Goal: Information Seeking & Learning: Learn about a topic

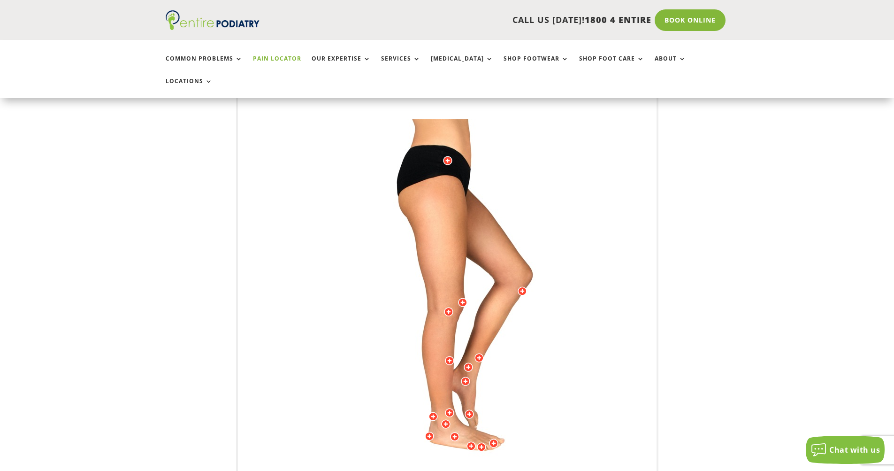
scroll to position [225, 0]
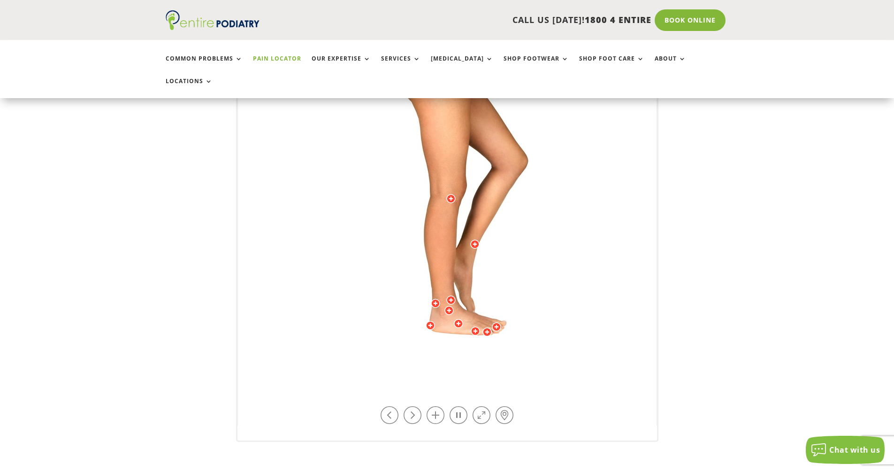
click at [383, 323] on img at bounding box center [447, 195] width 259 height 376
click at [457, 319] on div at bounding box center [458, 323] width 9 height 9
click at [477, 326] on div at bounding box center [475, 330] width 9 height 9
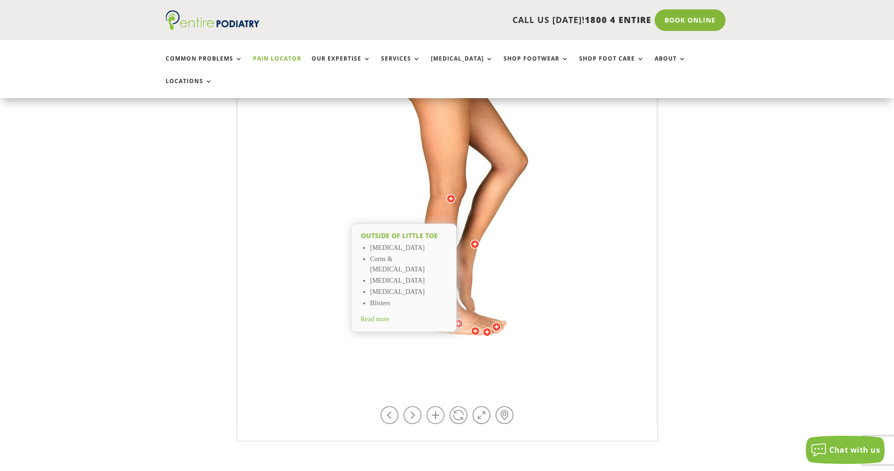
click at [521, 364] on div "Outside of midfoot Subluxed Cuboid Tarsal Coalitions Lateral Column Overload Re…" at bounding box center [447, 194] width 419 height 464
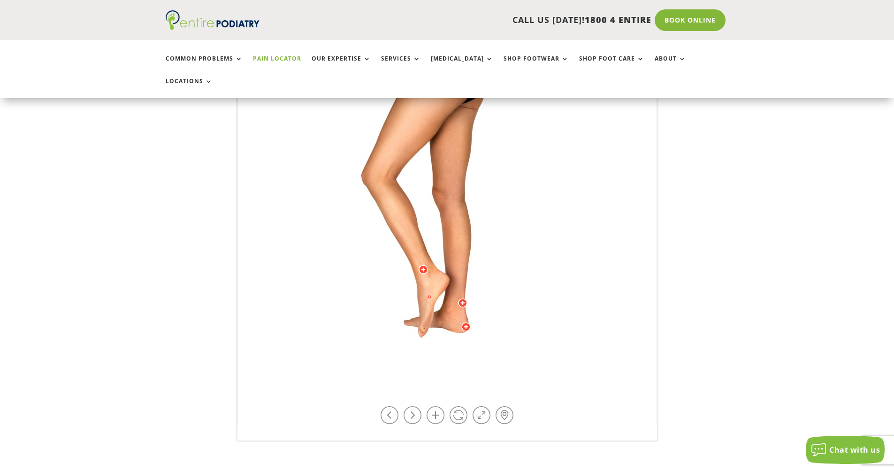
drag, startPoint x: 515, startPoint y: 343, endPoint x: 425, endPoint y: 353, distance: 90.7
click at [425, 353] on img at bounding box center [447, 195] width 259 height 376
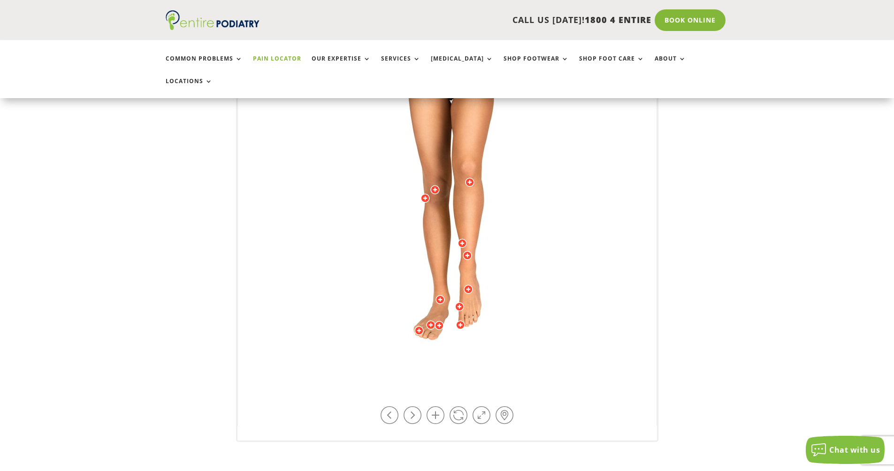
drag, startPoint x: 353, startPoint y: 313, endPoint x: 382, endPoint y: 326, distance: 32.6
click at [382, 326] on img at bounding box center [447, 195] width 259 height 376
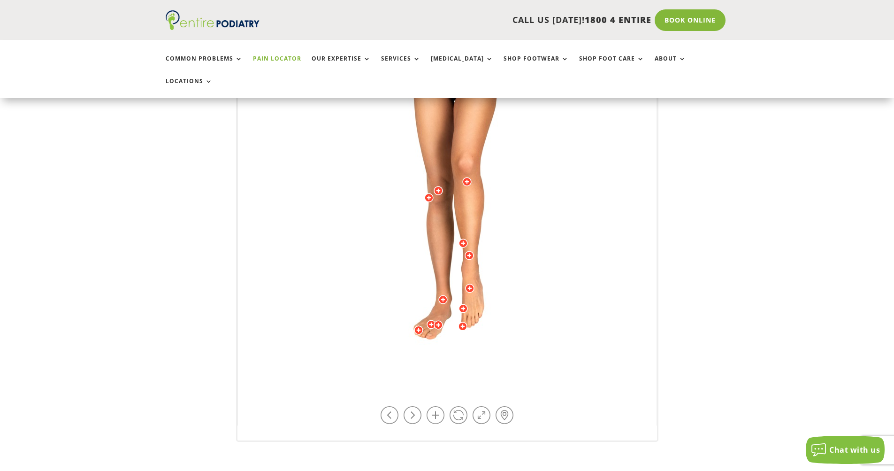
click at [382, 326] on img at bounding box center [447, 195] width 259 height 376
click at [430, 320] on div at bounding box center [431, 324] width 9 height 9
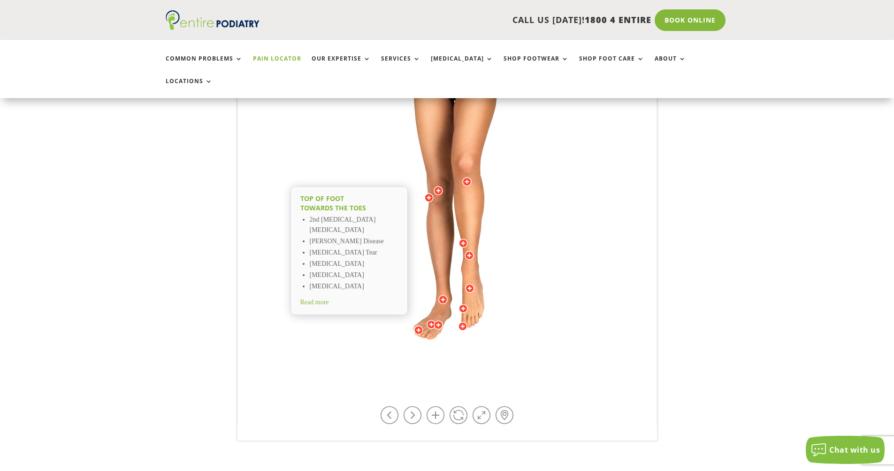
click at [465, 304] on div at bounding box center [463, 308] width 9 height 9
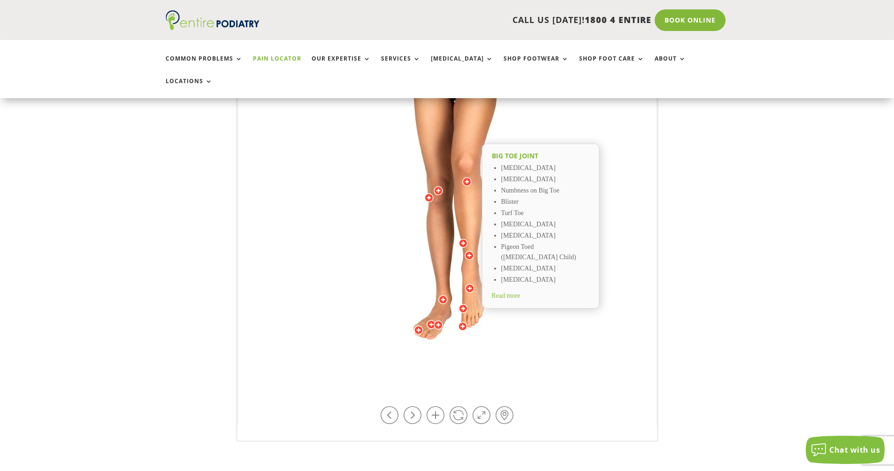
click at [471, 284] on div at bounding box center [469, 288] width 9 height 9
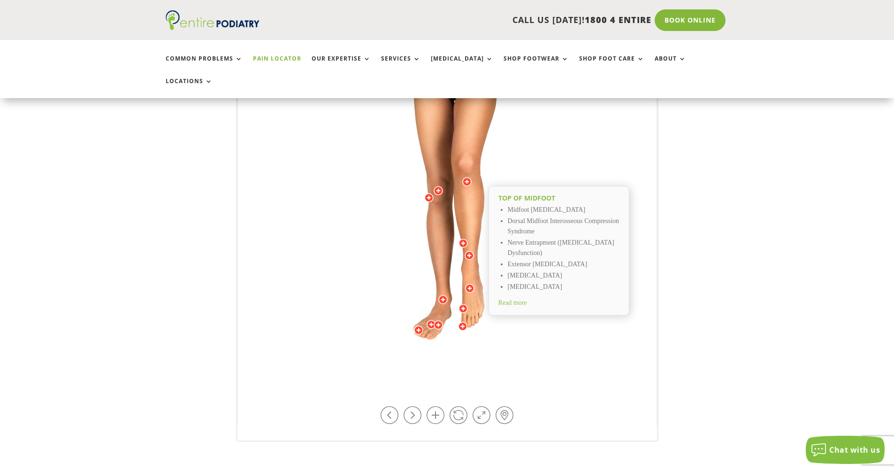
click at [448, 170] on img at bounding box center [447, 195] width 259 height 376
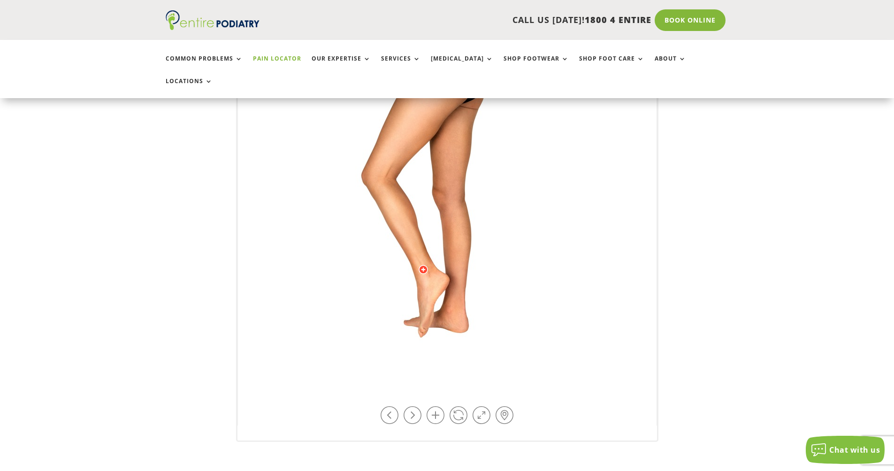
drag, startPoint x: 457, startPoint y: 174, endPoint x: 441, endPoint y: 176, distance: 15.6
click at [441, 176] on img at bounding box center [447, 195] width 259 height 376
click at [458, 406] on link at bounding box center [459, 415] width 18 height 18
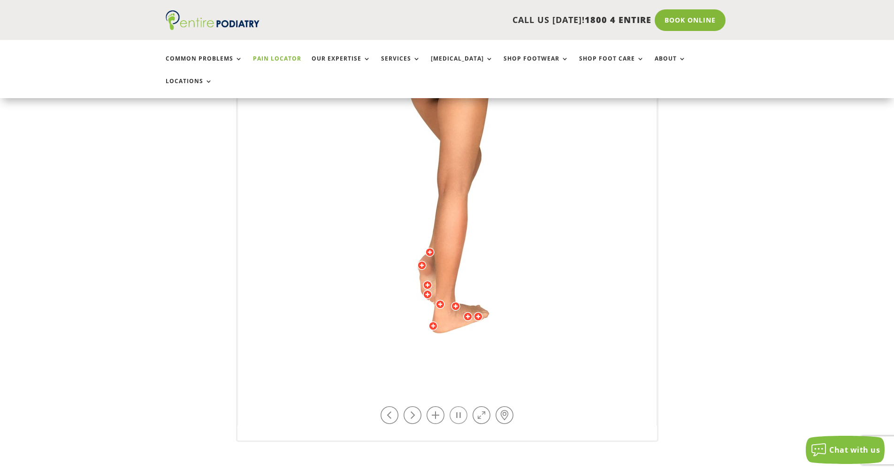
click at [457, 406] on link at bounding box center [459, 415] width 18 height 18
click at [451, 155] on img at bounding box center [447, 195] width 259 height 376
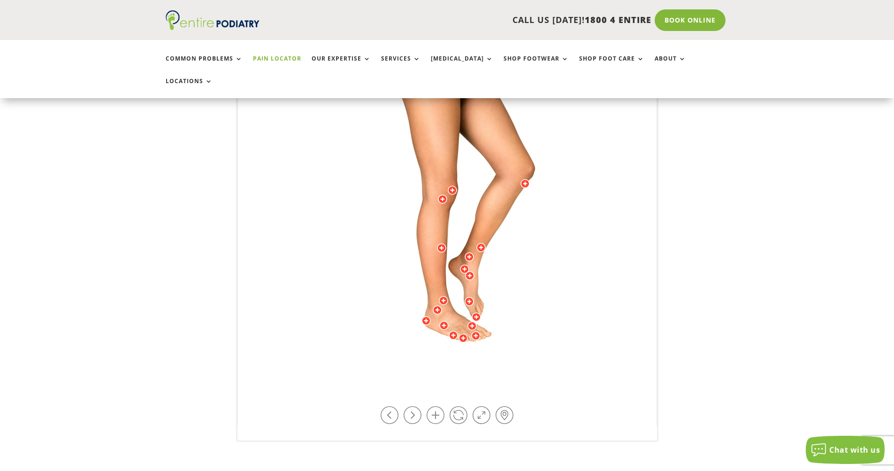
drag, startPoint x: 567, startPoint y: 328, endPoint x: 552, endPoint y: 341, distance: 19.7
click at [552, 341] on img at bounding box center [447, 195] width 259 height 376
click at [526, 179] on div at bounding box center [525, 183] width 9 height 9
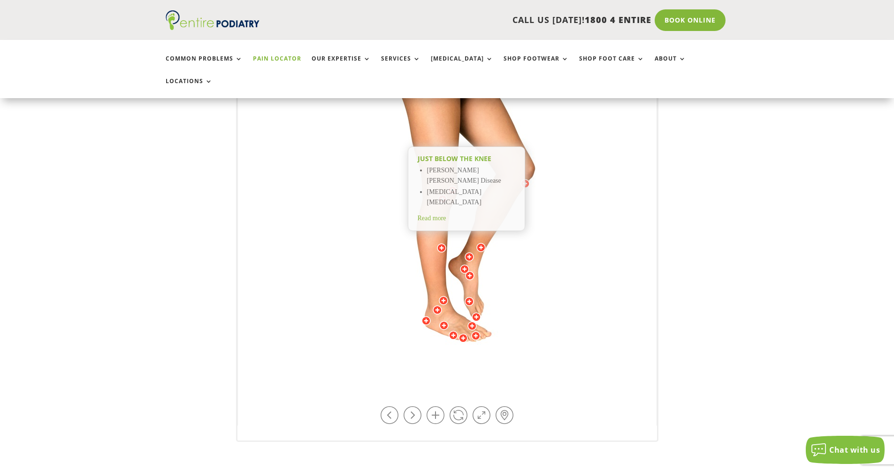
click at [322, 211] on img at bounding box center [447, 195] width 259 height 376
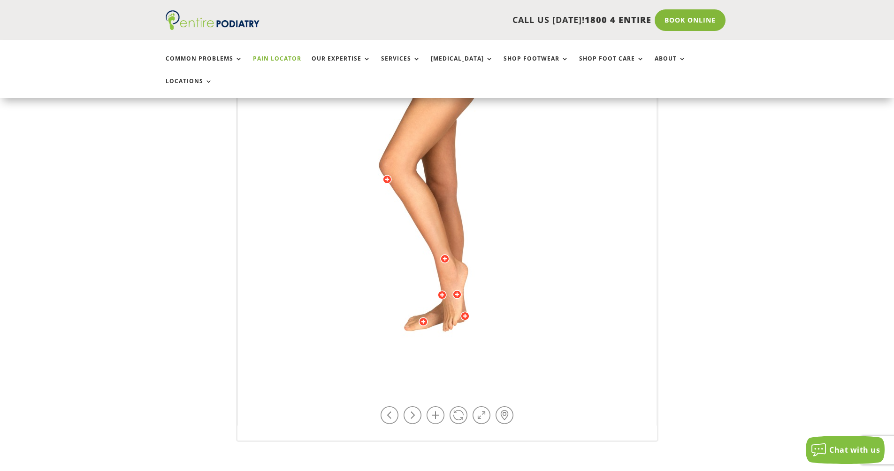
drag, startPoint x: 436, startPoint y: 199, endPoint x: 429, endPoint y: 188, distance: 12.6
click at [429, 188] on img at bounding box center [447, 195] width 259 height 376
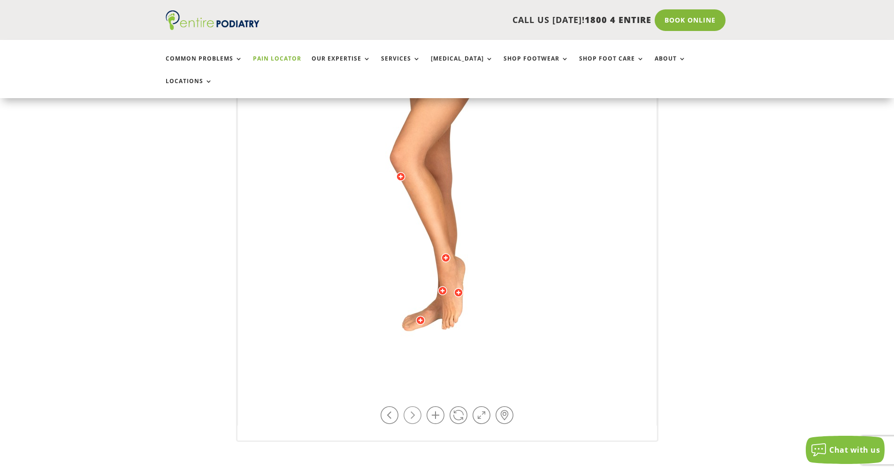
click at [417, 406] on link at bounding box center [413, 415] width 18 height 18
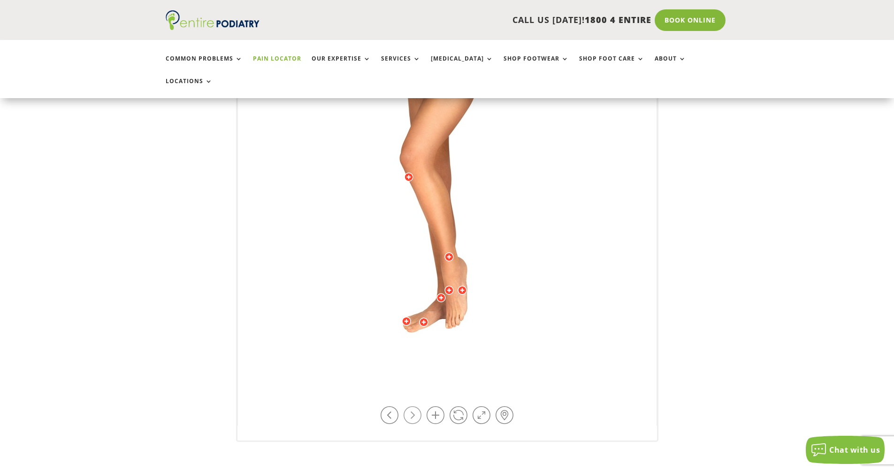
click at [419, 406] on link at bounding box center [413, 415] width 18 height 18
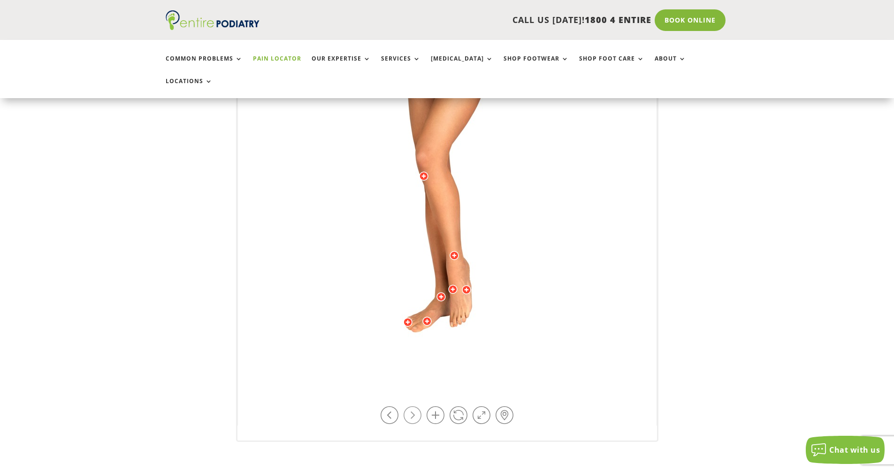
click at [419, 406] on link at bounding box center [413, 415] width 18 height 18
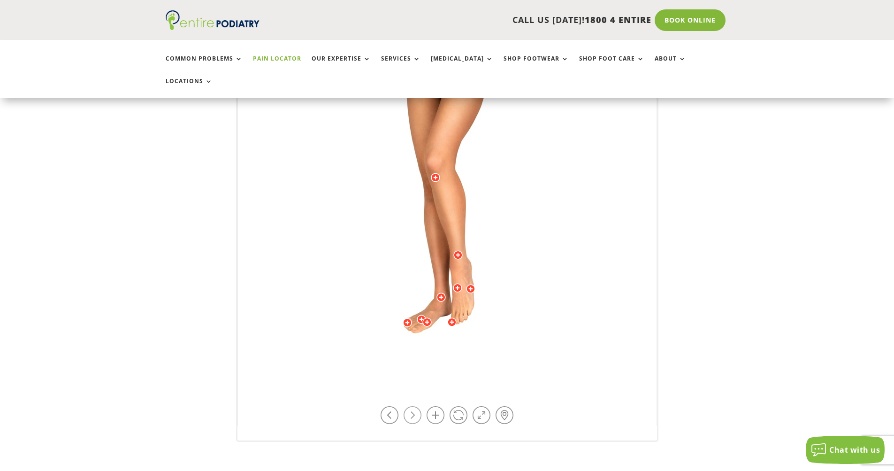
click at [419, 406] on link at bounding box center [413, 415] width 18 height 18
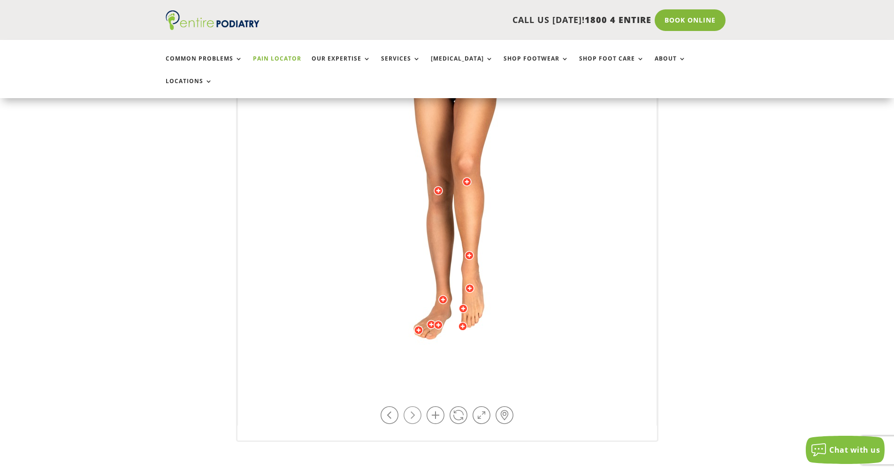
click at [419, 406] on link at bounding box center [413, 415] width 18 height 18
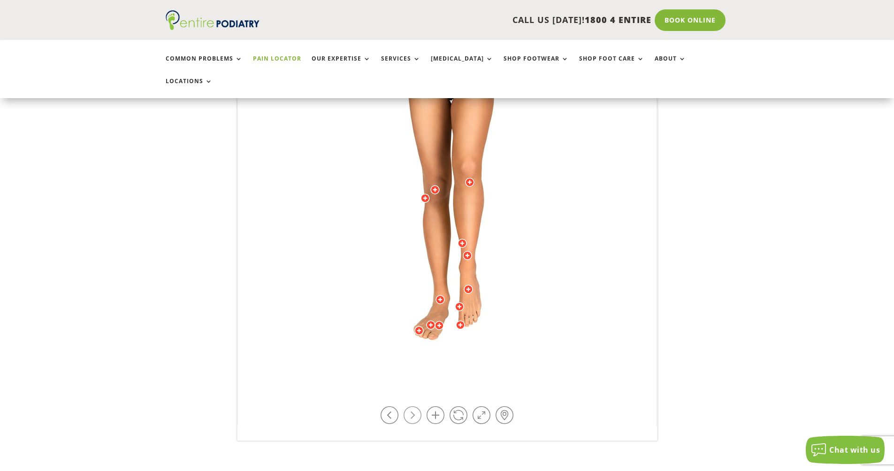
click at [419, 406] on link at bounding box center [413, 415] width 18 height 18
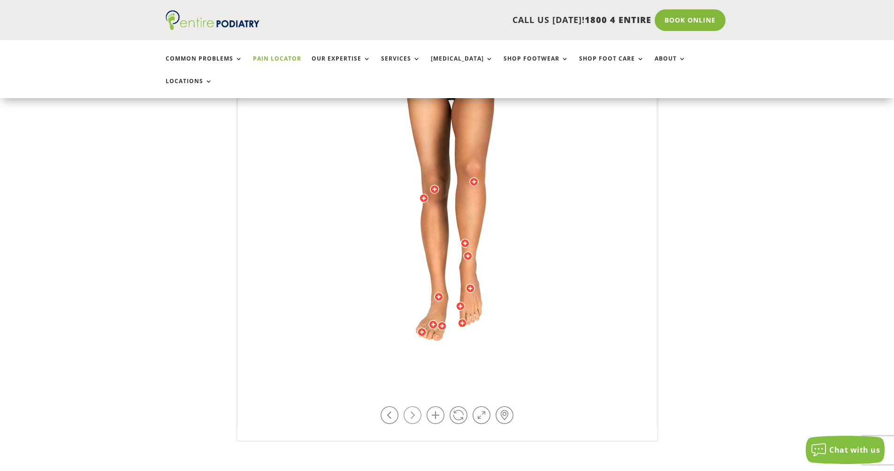
click at [419, 406] on link at bounding box center [413, 415] width 18 height 18
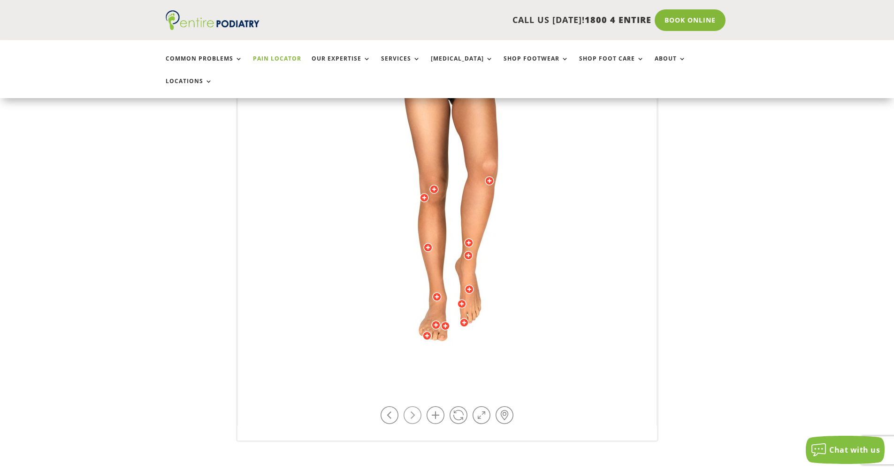
click at [419, 406] on link at bounding box center [413, 415] width 18 height 18
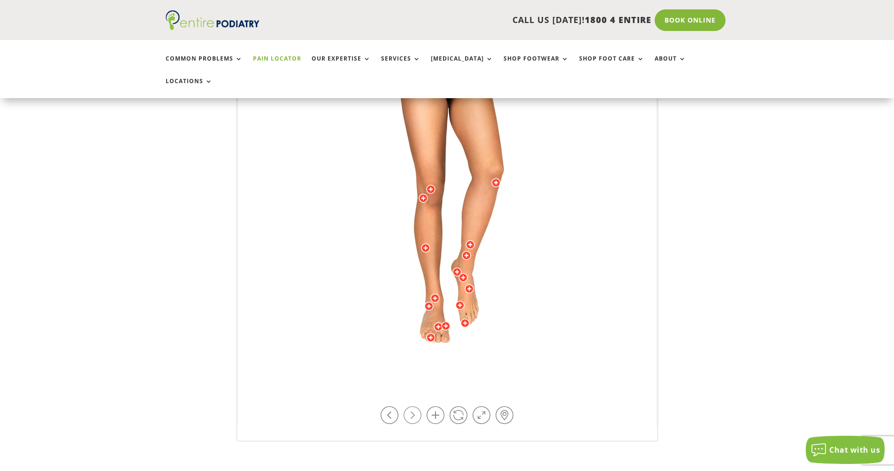
click at [419, 406] on link at bounding box center [413, 415] width 18 height 18
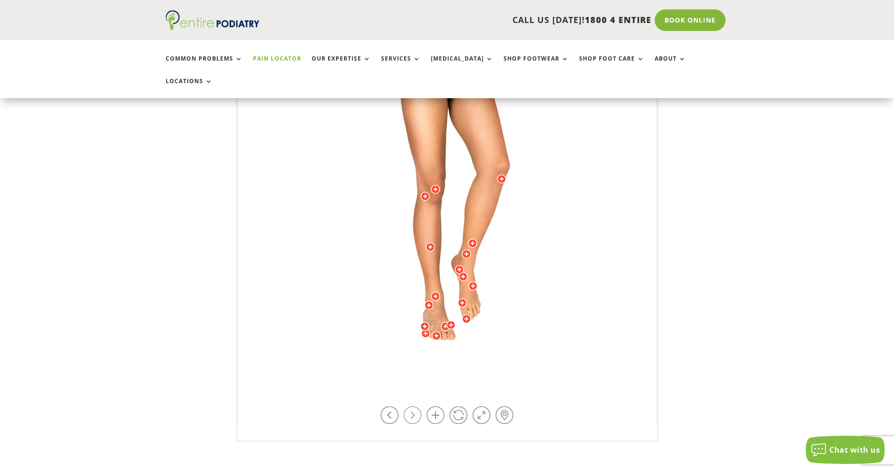
click at [419, 406] on link at bounding box center [413, 415] width 18 height 18
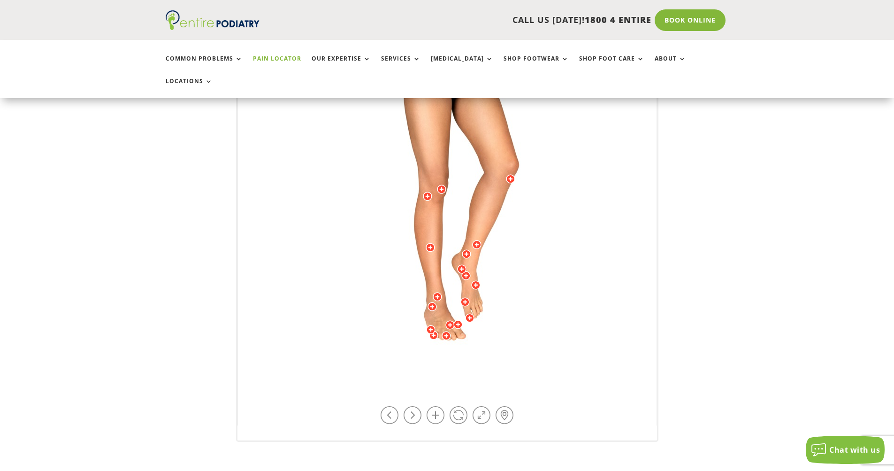
drag, startPoint x: 427, startPoint y: 173, endPoint x: 413, endPoint y: 180, distance: 15.5
click at [426, 192] on div at bounding box center [427, 196] width 9 height 9
click at [413, 406] on link at bounding box center [413, 415] width 18 height 18
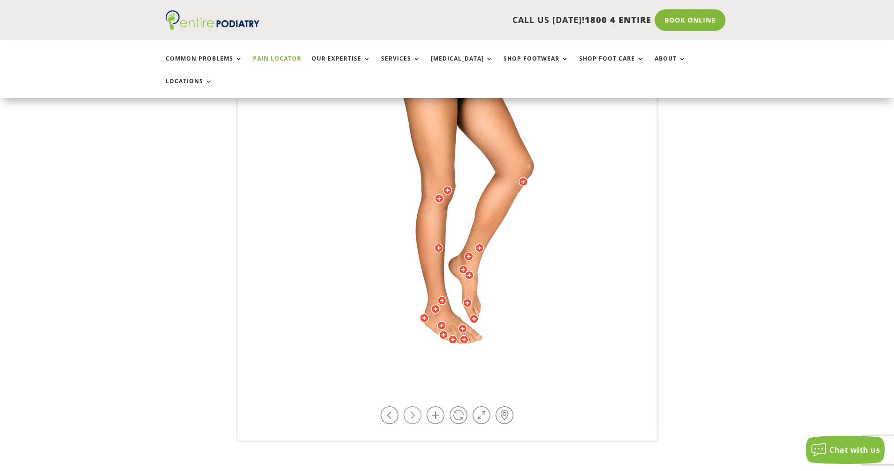
click at [410, 406] on link at bounding box center [413, 415] width 18 height 18
click at [411, 406] on link at bounding box center [413, 415] width 18 height 18
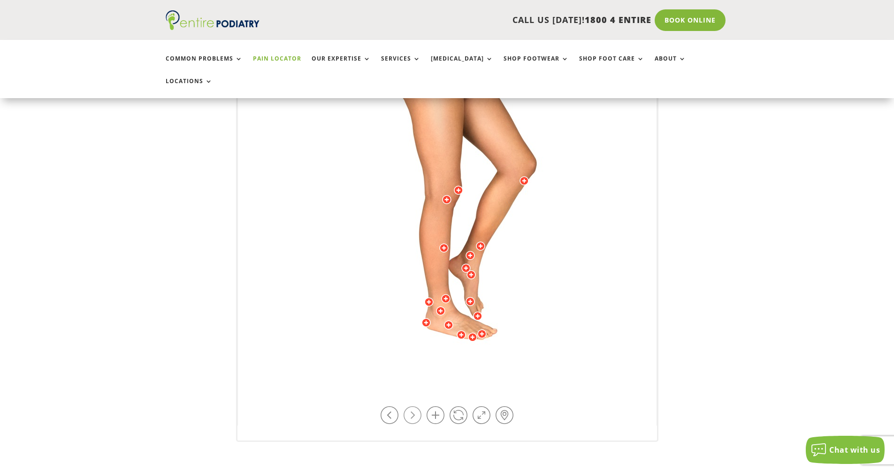
click at [411, 406] on link at bounding box center [413, 415] width 18 height 18
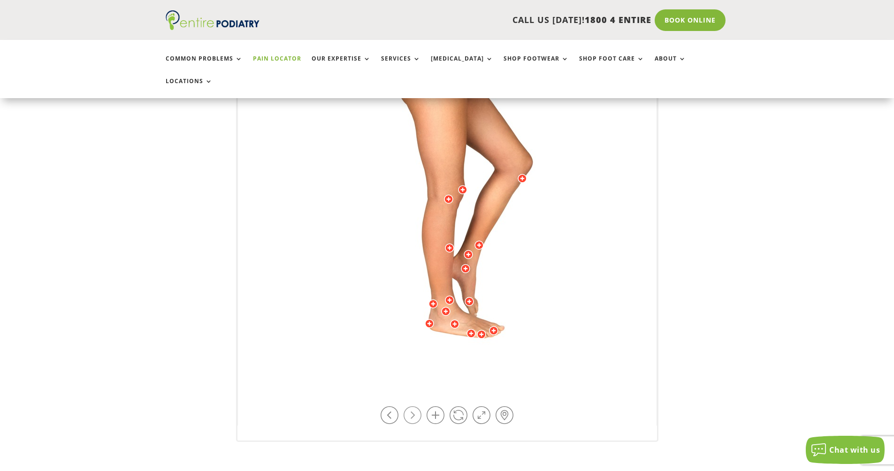
click at [411, 406] on link at bounding box center [413, 415] width 18 height 18
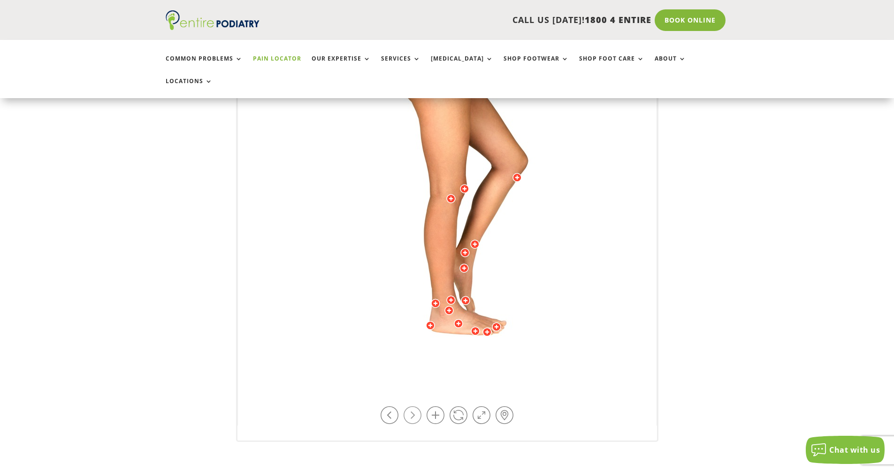
click at [411, 406] on link at bounding box center [413, 415] width 18 height 18
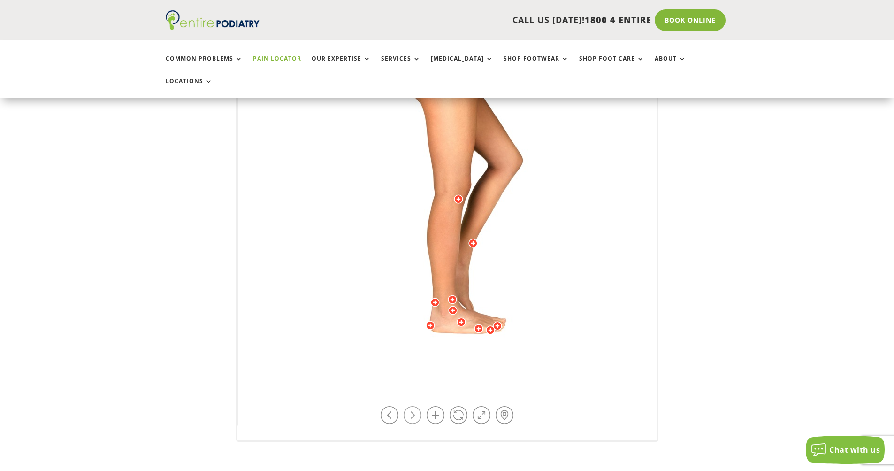
click at [411, 406] on link at bounding box center [413, 415] width 18 height 18
click at [413, 406] on link at bounding box center [413, 415] width 18 height 18
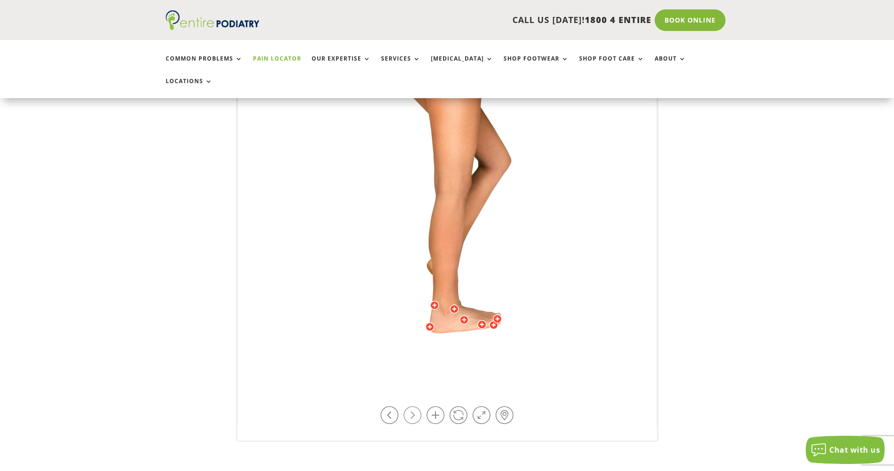
click at [413, 406] on link at bounding box center [413, 415] width 18 height 18
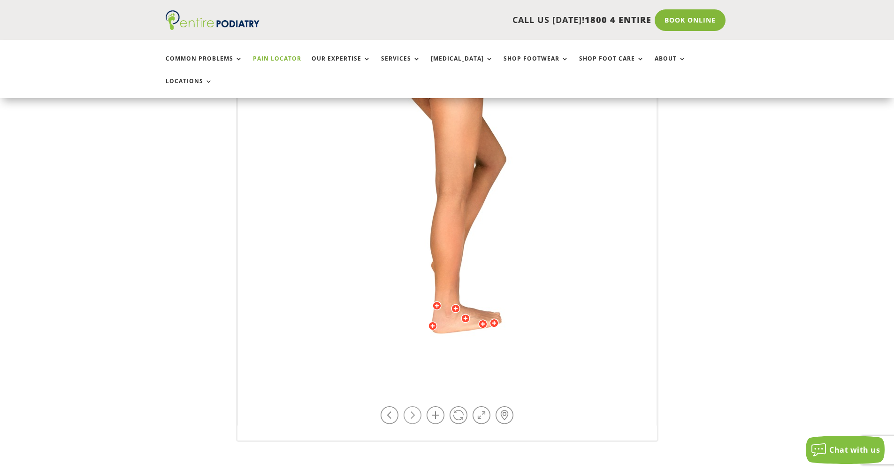
click at [413, 406] on link at bounding box center [413, 415] width 18 height 18
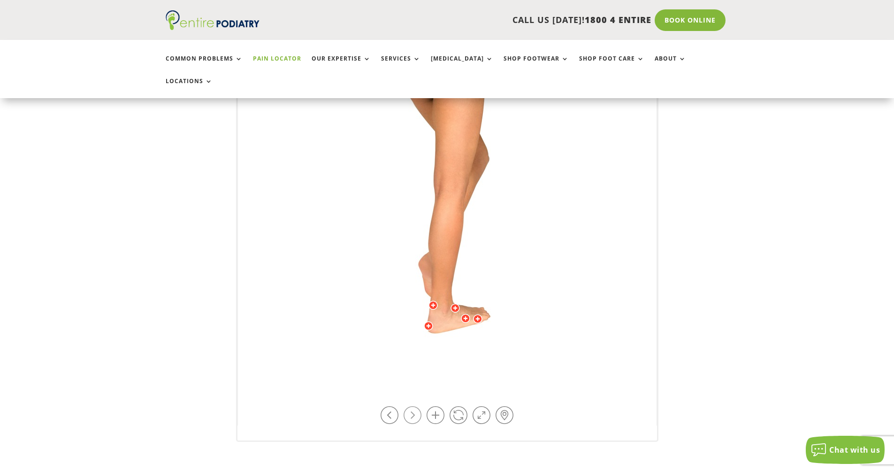
click at [413, 406] on link at bounding box center [413, 415] width 18 height 18
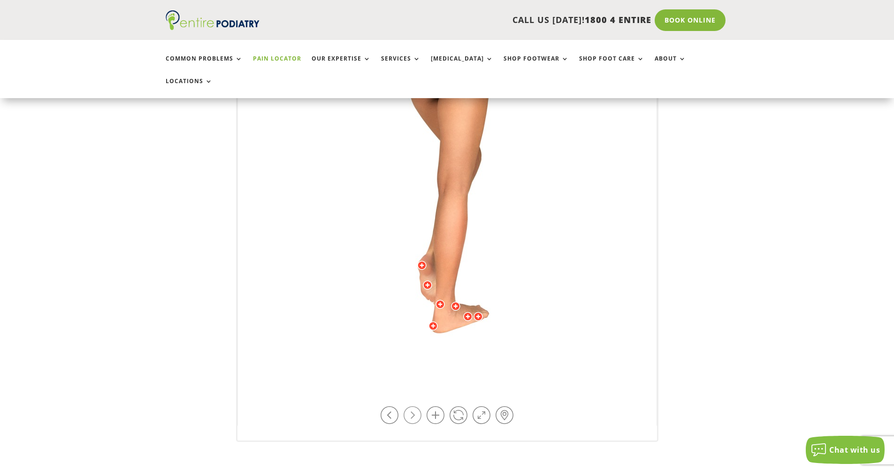
click at [413, 406] on link at bounding box center [413, 415] width 18 height 18
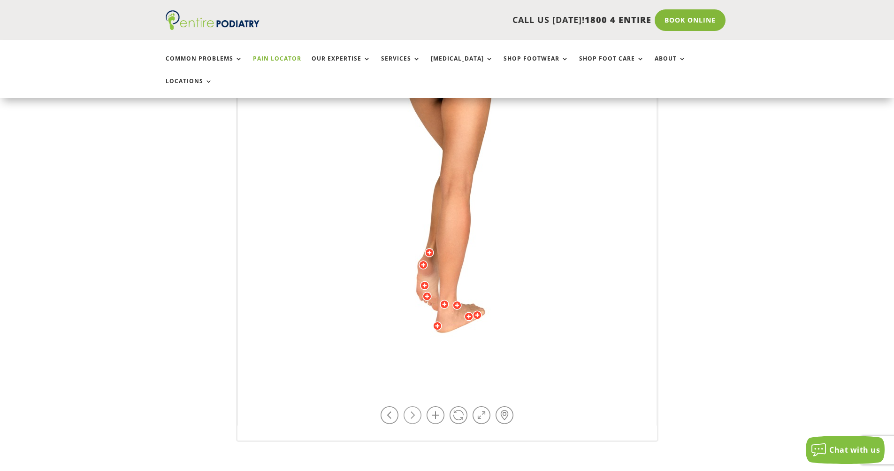
click at [413, 406] on link at bounding box center [413, 415] width 18 height 18
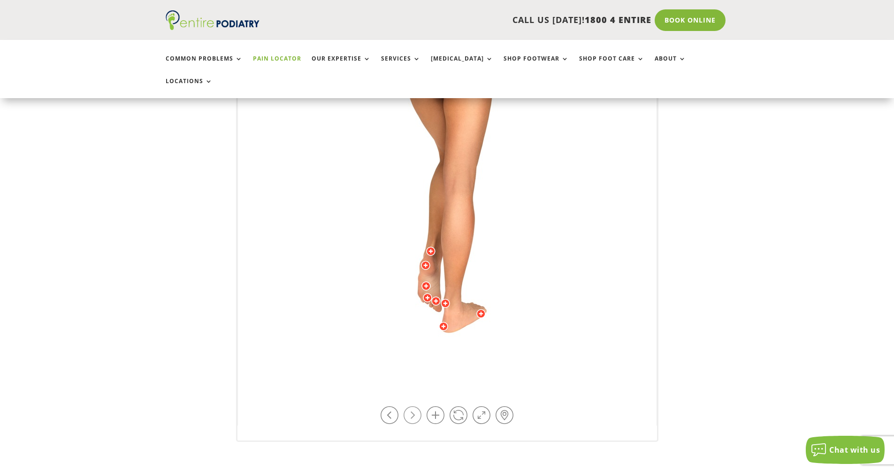
click at [413, 406] on link at bounding box center [413, 415] width 18 height 18
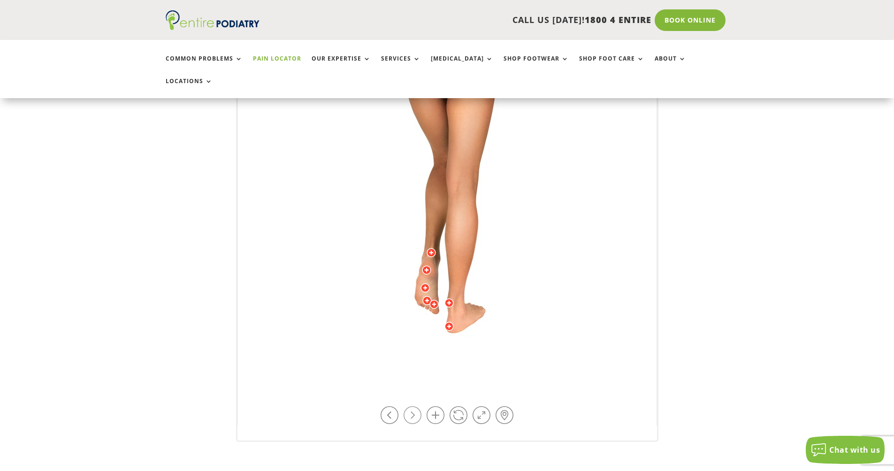
click at [413, 406] on link at bounding box center [413, 415] width 18 height 18
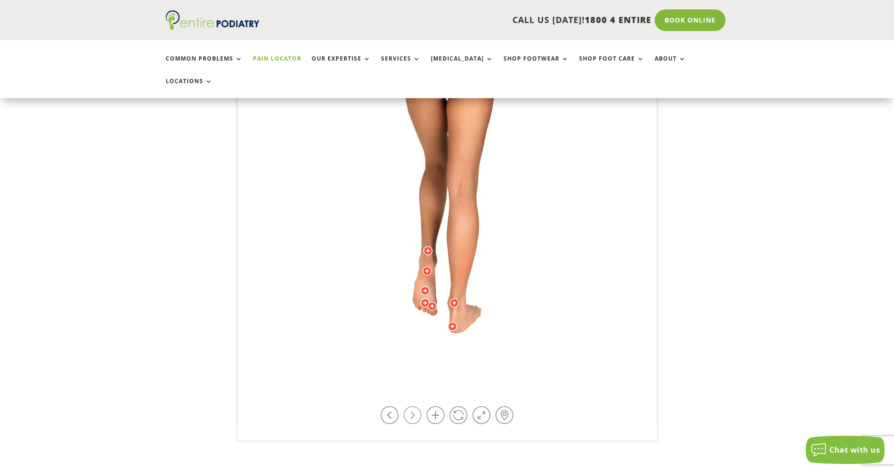
click at [412, 406] on link at bounding box center [413, 415] width 18 height 18
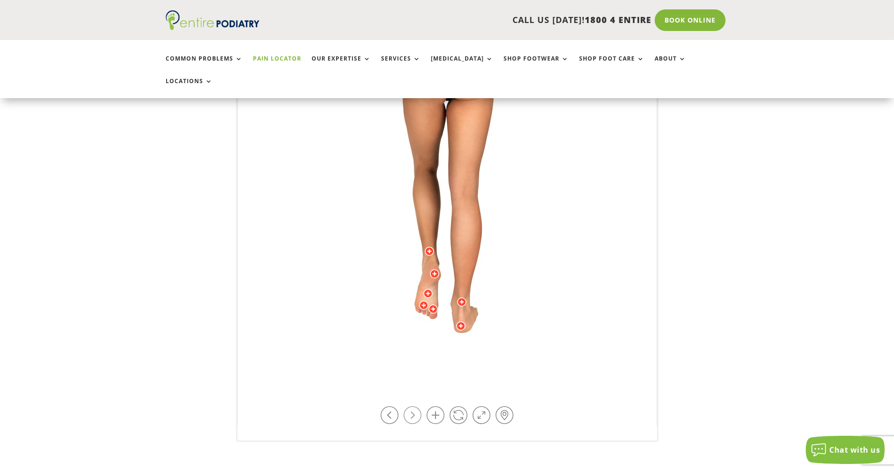
click at [411, 406] on link at bounding box center [413, 415] width 18 height 18
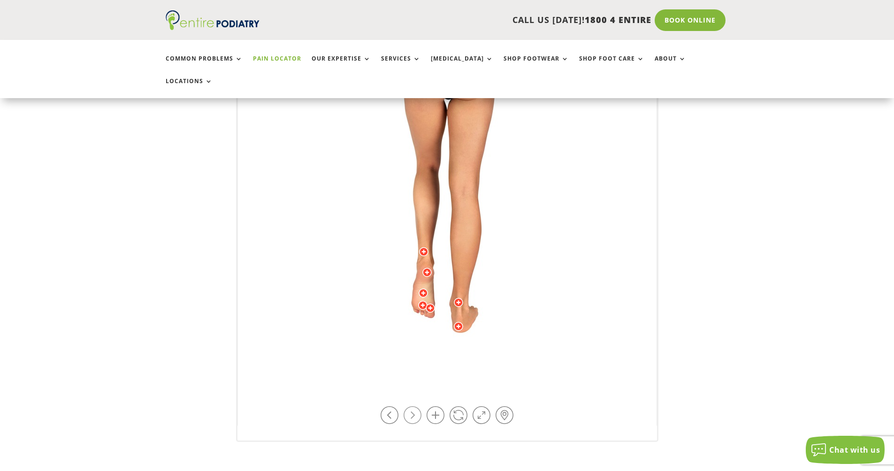
click at [411, 406] on link at bounding box center [413, 415] width 18 height 18
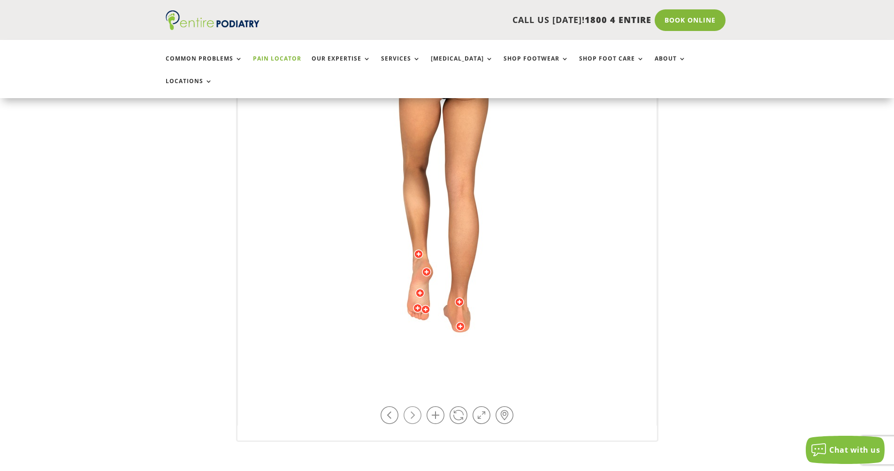
click at [410, 406] on link at bounding box center [413, 415] width 18 height 18
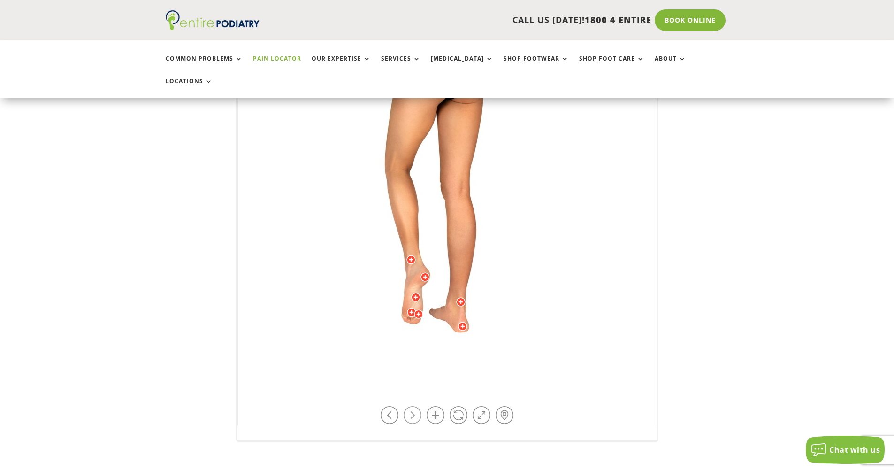
click at [410, 406] on link at bounding box center [413, 415] width 18 height 18
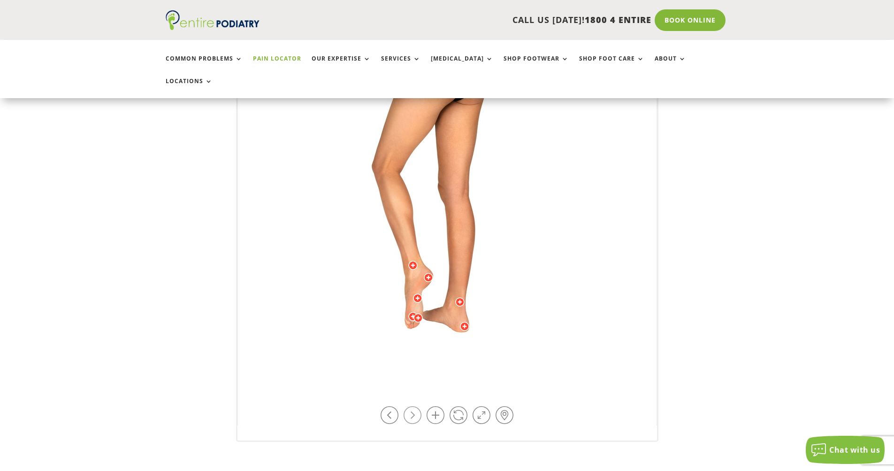
click at [410, 406] on link at bounding box center [413, 415] width 18 height 18
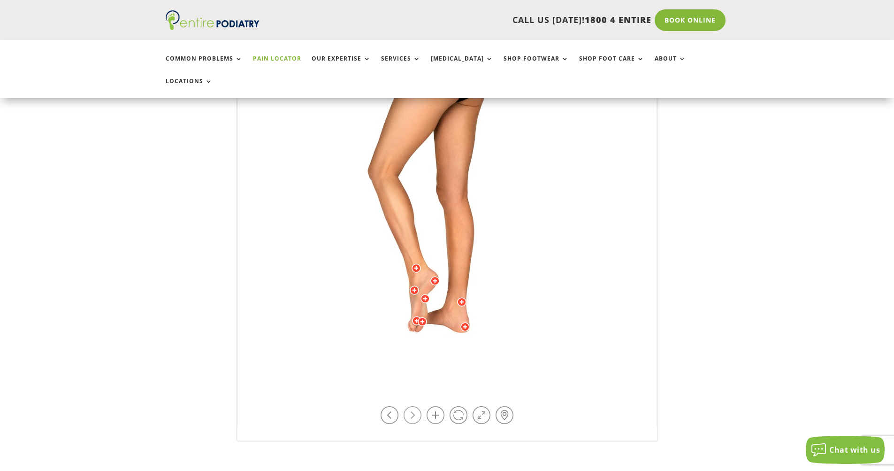
click at [410, 406] on link at bounding box center [413, 415] width 18 height 18
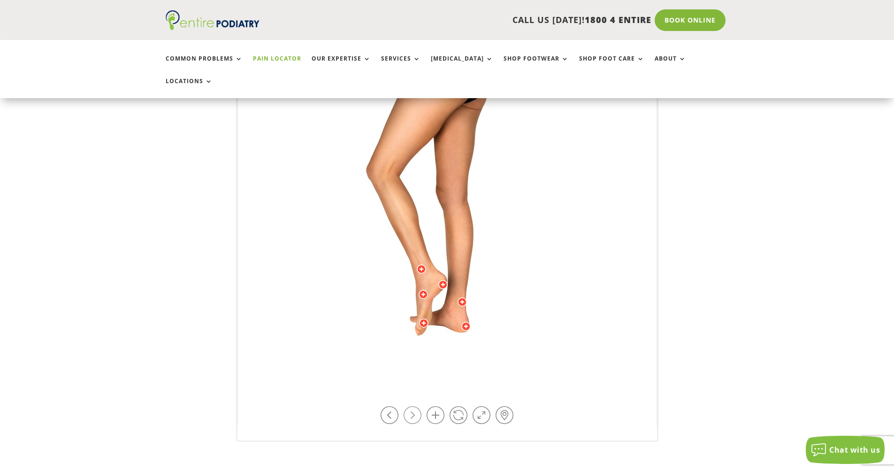
click at [410, 406] on link at bounding box center [413, 415] width 18 height 18
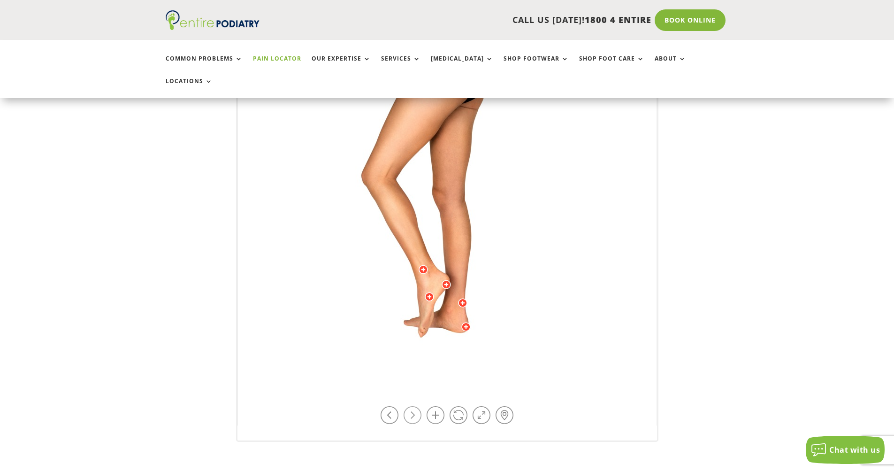
click at [410, 406] on link at bounding box center [413, 415] width 18 height 18
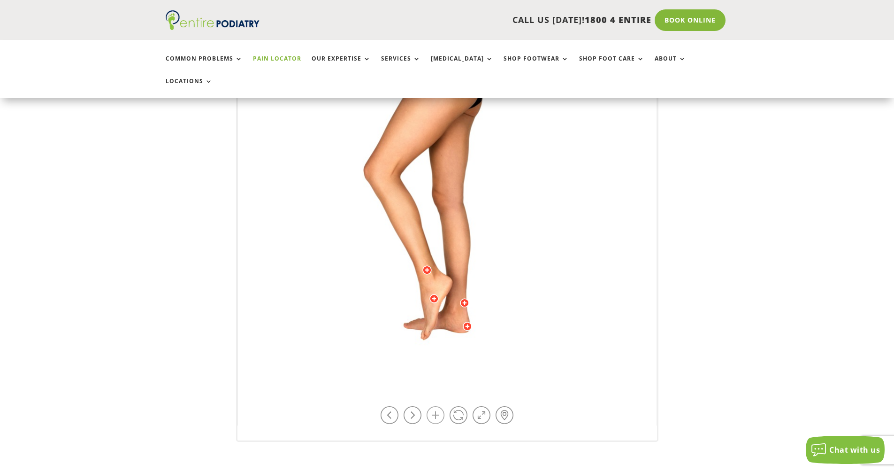
click at [438, 406] on link at bounding box center [436, 415] width 18 height 18
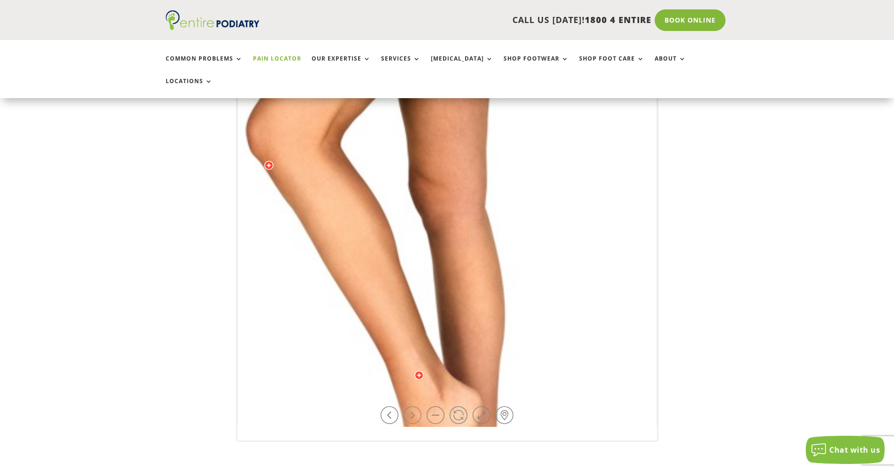
click at [415, 406] on link at bounding box center [413, 415] width 18 height 18
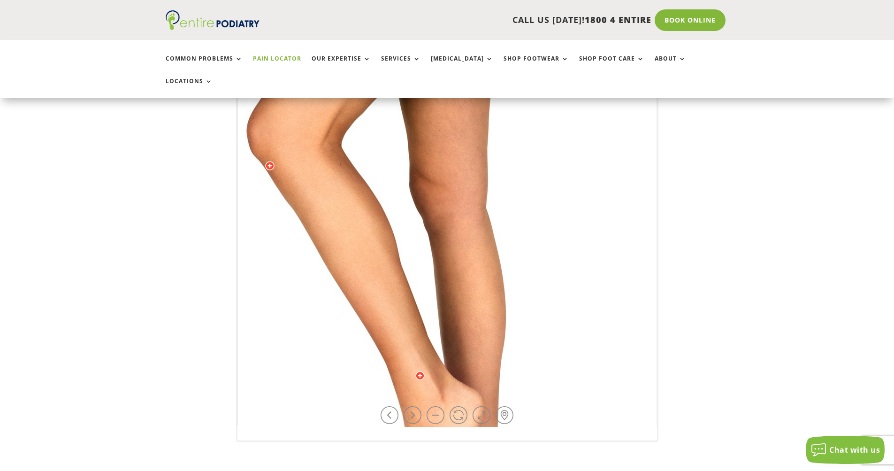
click at [313, 111] on img at bounding box center [448, 194] width 648 height 939
click at [313, 112] on img at bounding box center [448, 194] width 648 height 939
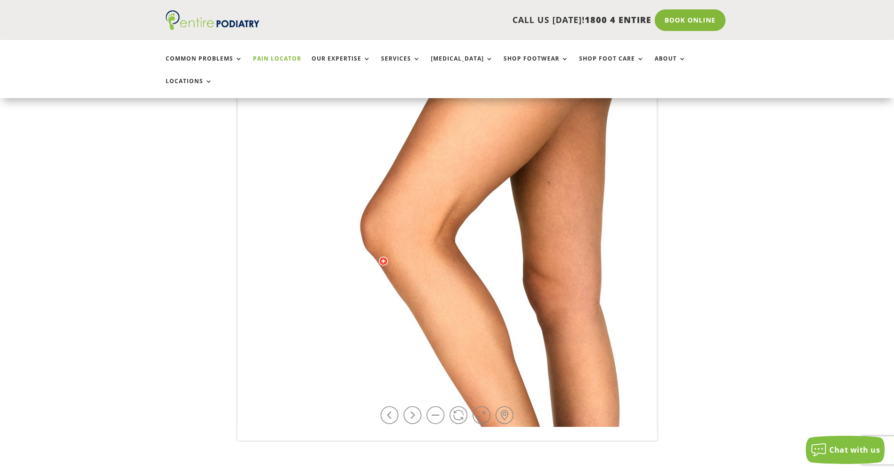
drag, startPoint x: 313, startPoint y: 113, endPoint x: 402, endPoint y: 207, distance: 130.5
click at [403, 207] on img at bounding box center [562, 290] width 648 height 939
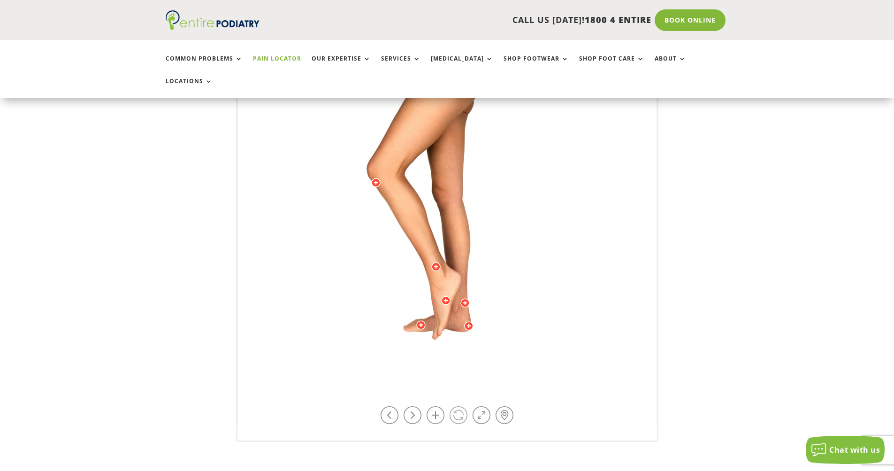
click at [459, 406] on link at bounding box center [459, 415] width 18 height 18
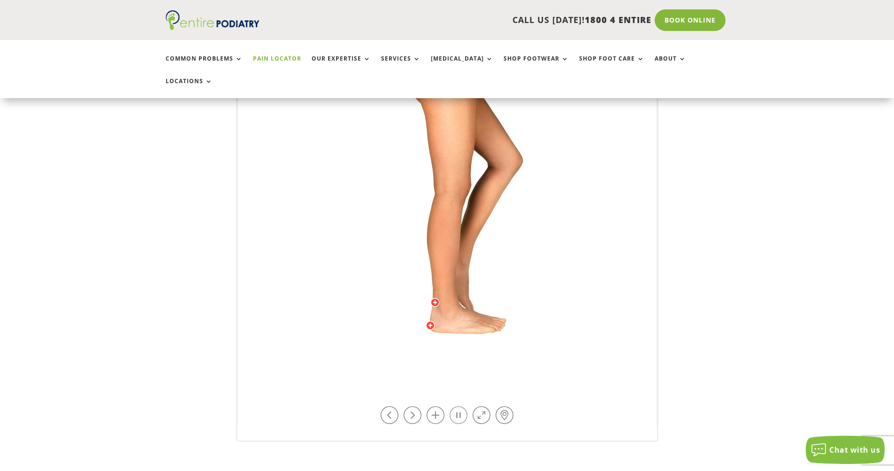
click at [458, 406] on link at bounding box center [459, 415] width 18 height 18
click at [412, 406] on link at bounding box center [413, 415] width 18 height 18
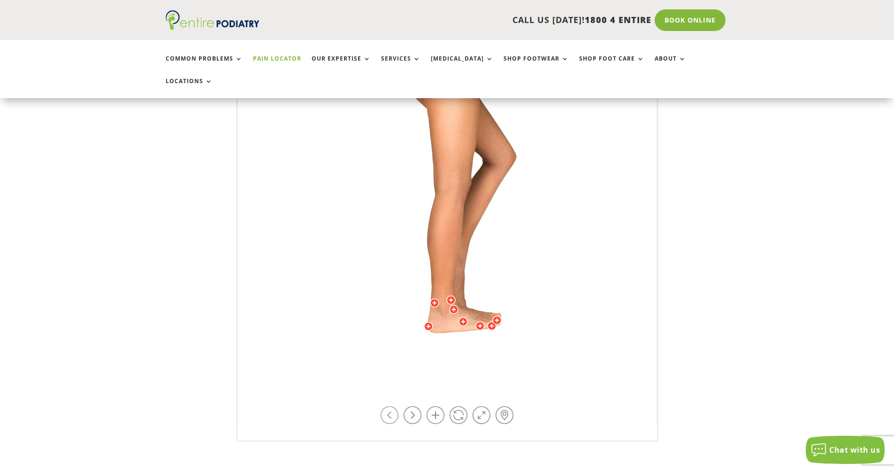
click at [387, 406] on link at bounding box center [390, 415] width 18 height 18
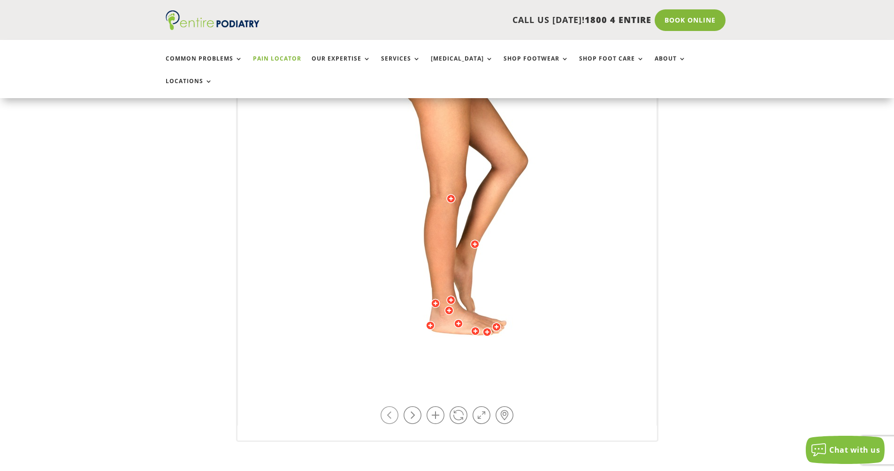
click at [387, 406] on link at bounding box center [390, 415] width 18 height 18
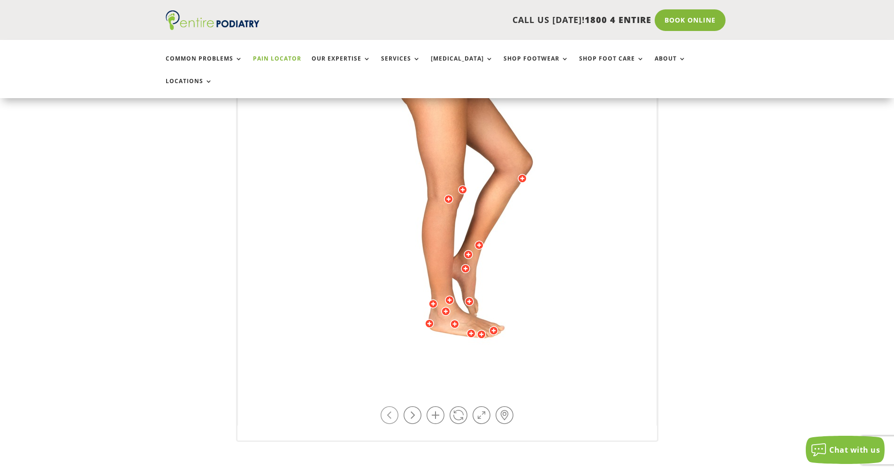
click at [387, 406] on link at bounding box center [390, 415] width 18 height 18
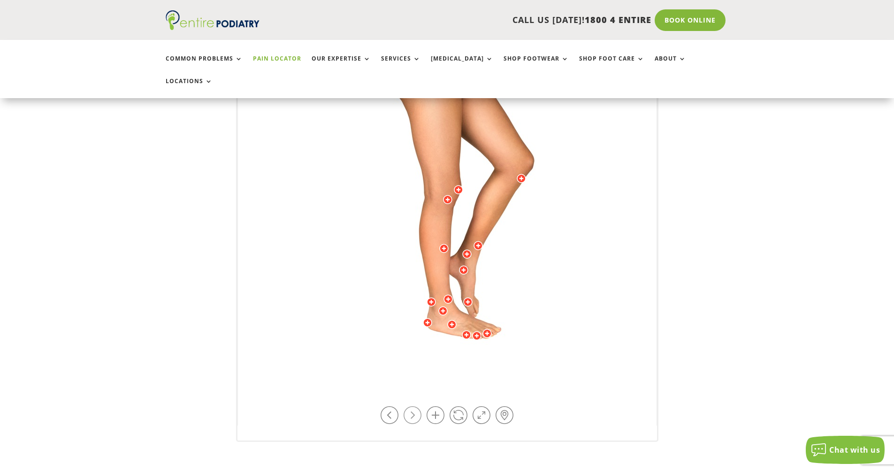
click at [411, 406] on link at bounding box center [413, 415] width 18 height 18
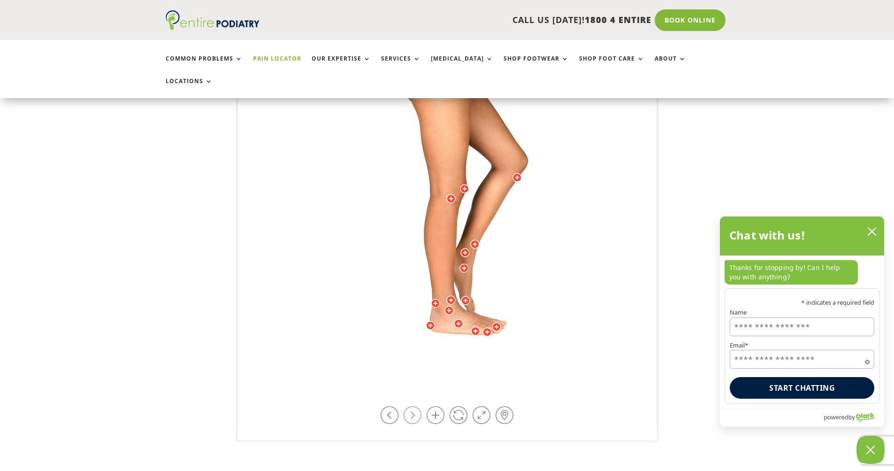
click at [411, 406] on link at bounding box center [413, 415] width 18 height 18
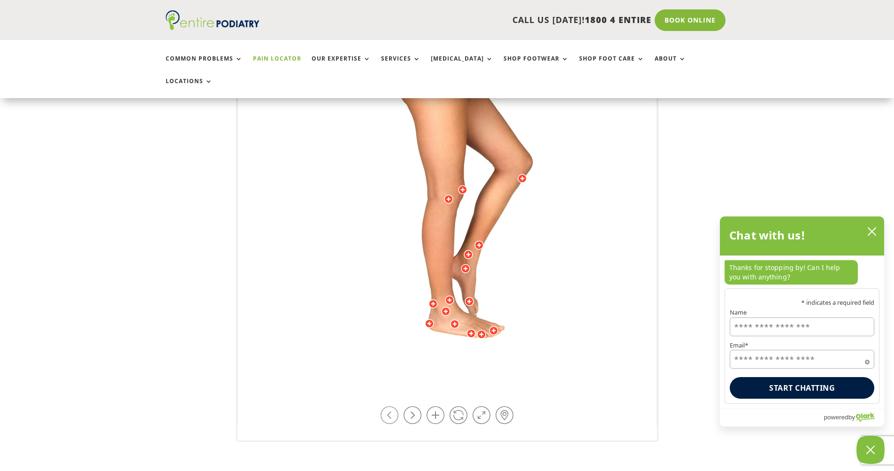
click at [395, 406] on link at bounding box center [390, 415] width 18 height 18
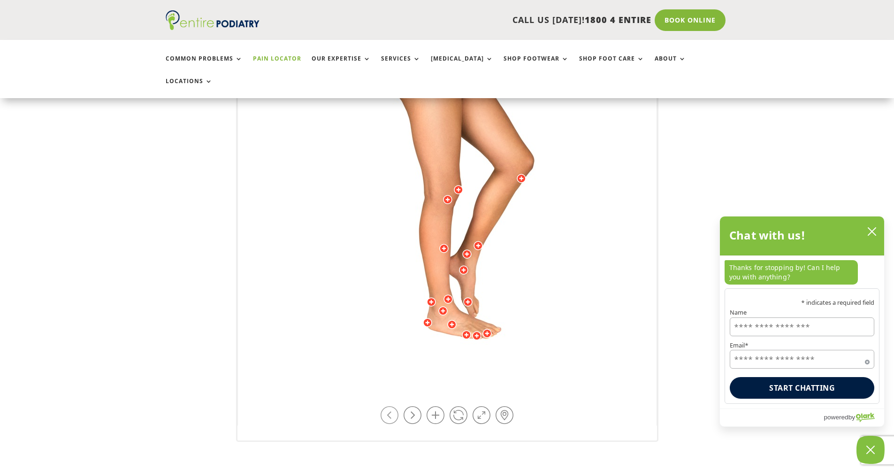
click at [395, 406] on link at bounding box center [390, 415] width 18 height 18
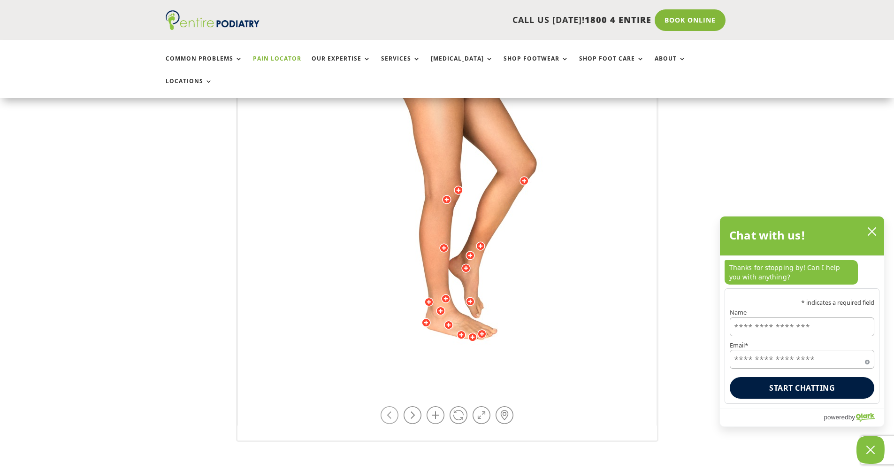
click at [395, 406] on link at bounding box center [390, 415] width 18 height 18
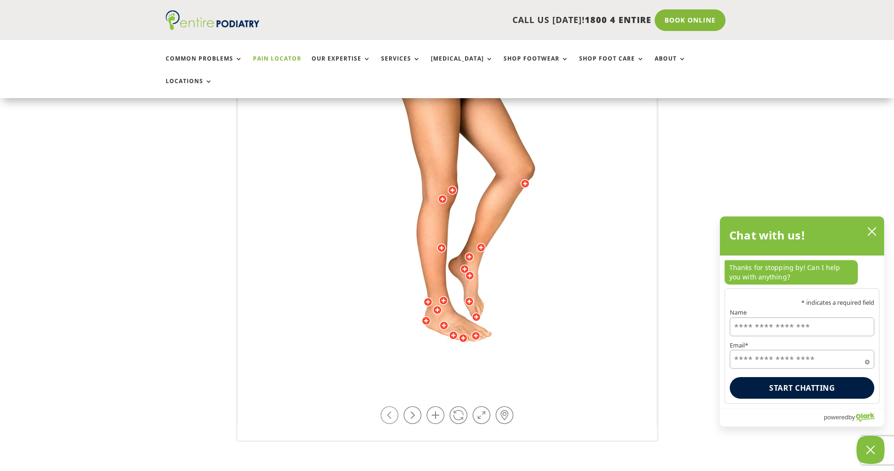
click at [395, 406] on link at bounding box center [390, 415] width 18 height 18
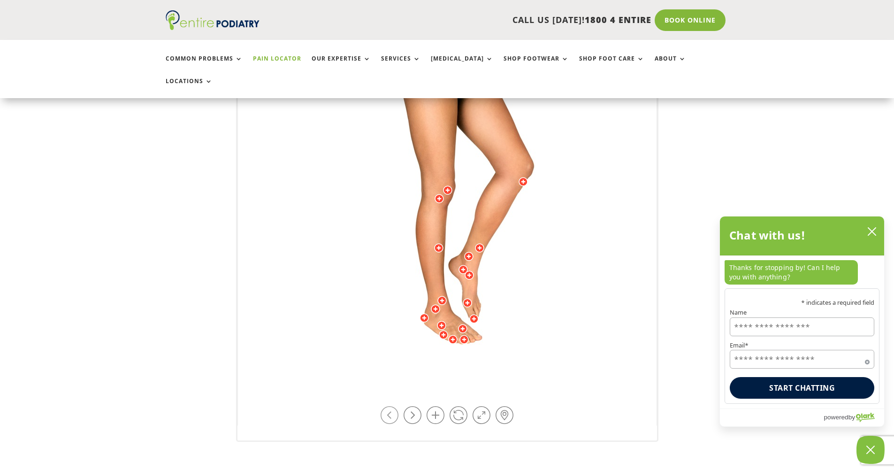
click at [395, 406] on link at bounding box center [390, 415] width 18 height 18
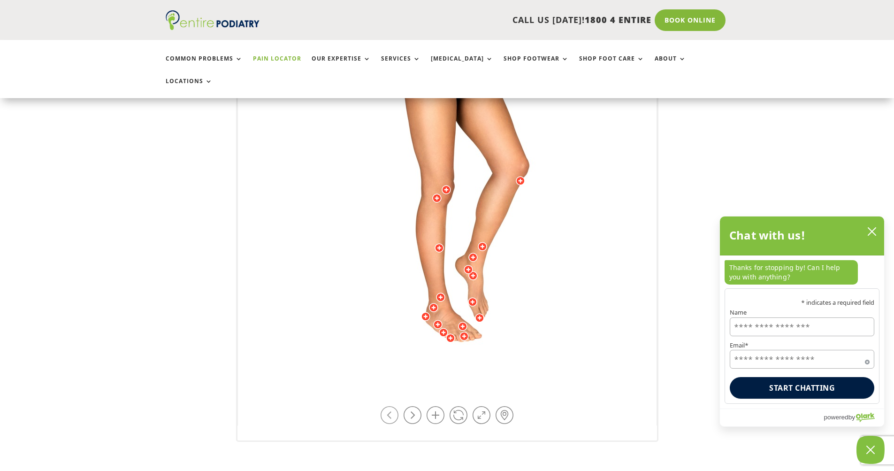
click at [395, 406] on link at bounding box center [390, 415] width 18 height 18
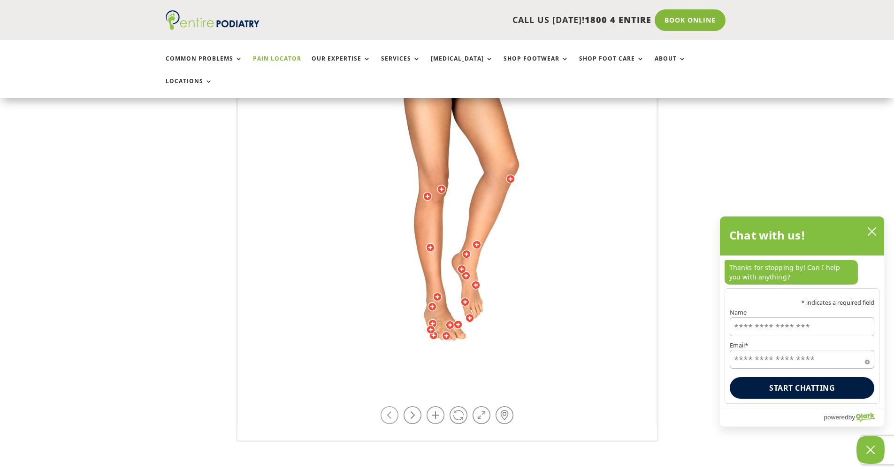
click at [395, 406] on link at bounding box center [390, 415] width 18 height 18
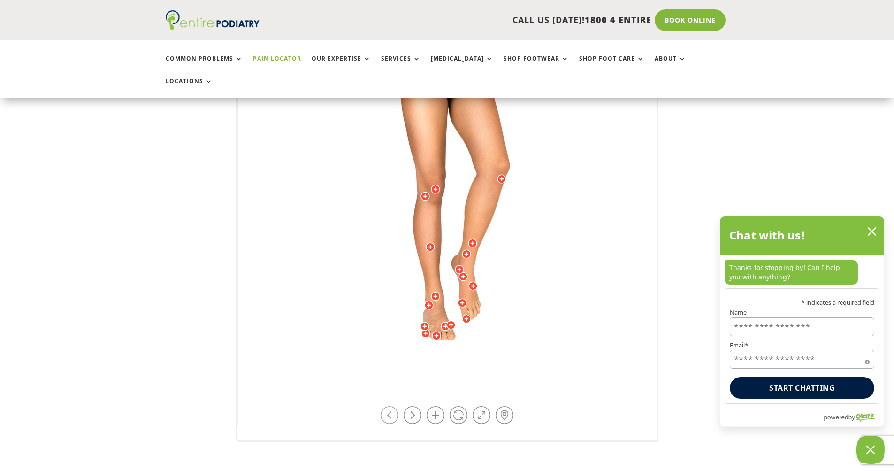
click at [395, 406] on link at bounding box center [390, 415] width 18 height 18
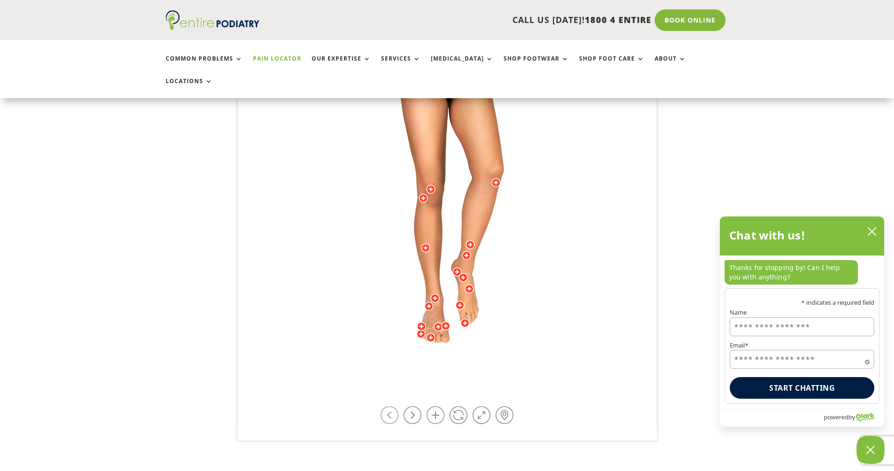
click at [395, 406] on link at bounding box center [390, 415] width 18 height 18
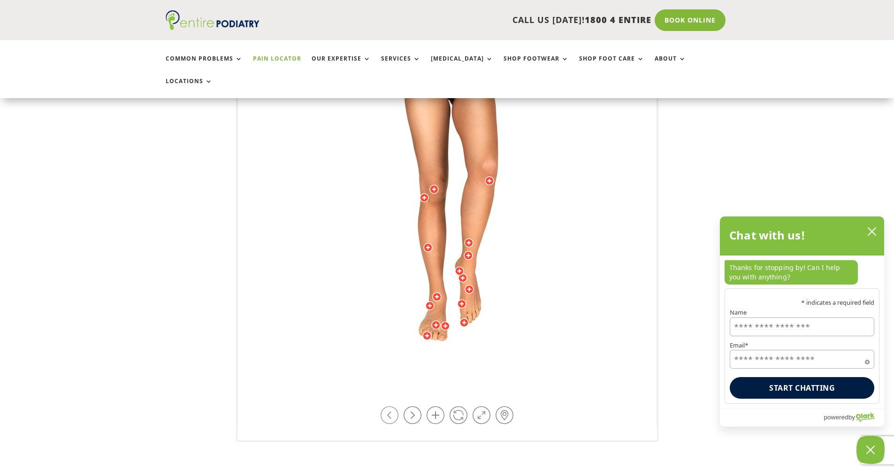
click at [395, 406] on link at bounding box center [390, 415] width 18 height 18
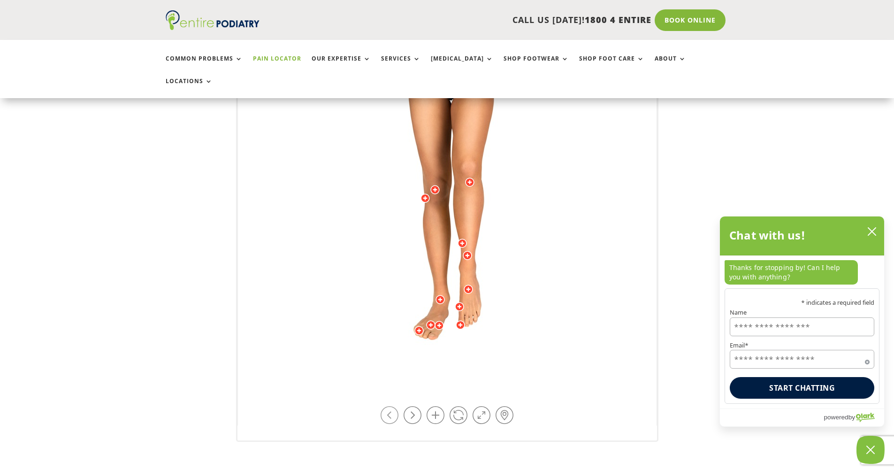
click at [395, 406] on link at bounding box center [390, 415] width 18 height 18
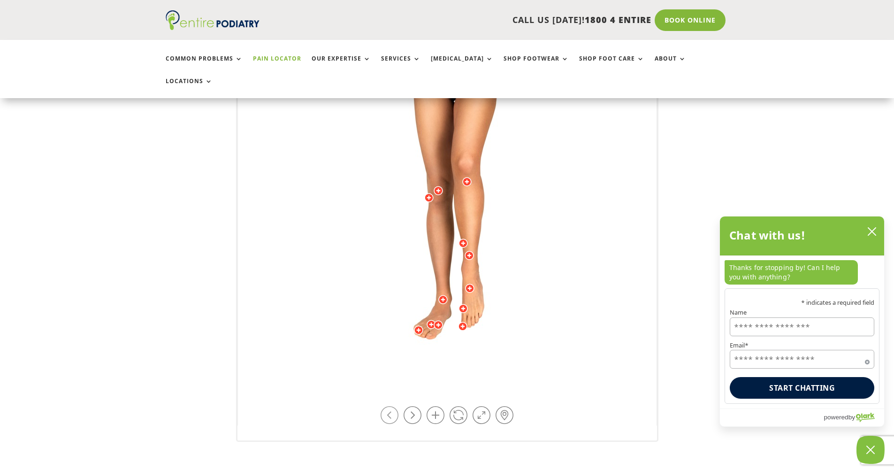
click at [395, 406] on link at bounding box center [390, 415] width 18 height 18
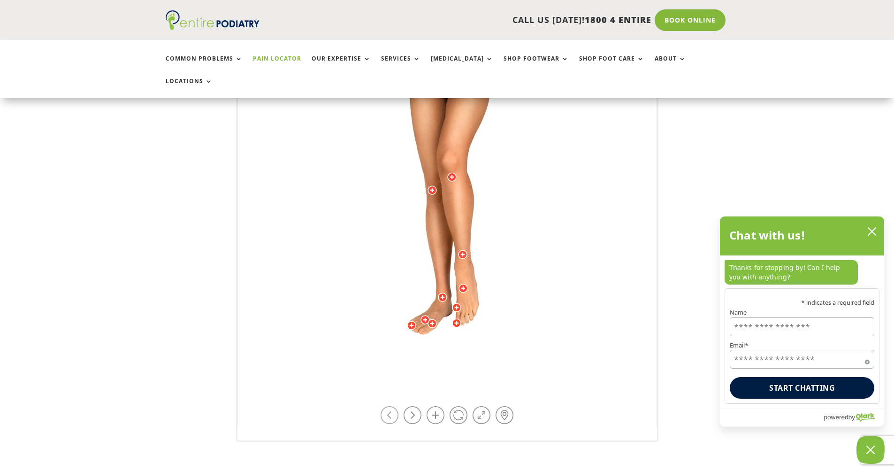
click at [395, 406] on link at bounding box center [390, 415] width 18 height 18
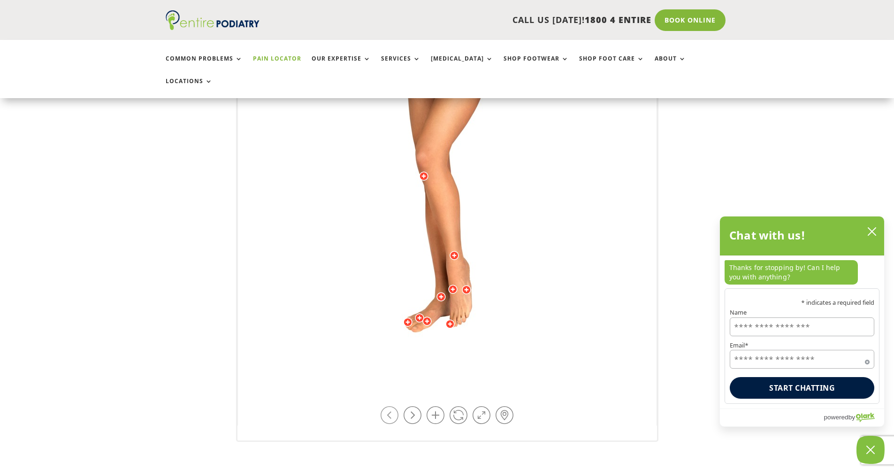
click at [395, 406] on link at bounding box center [390, 415] width 18 height 18
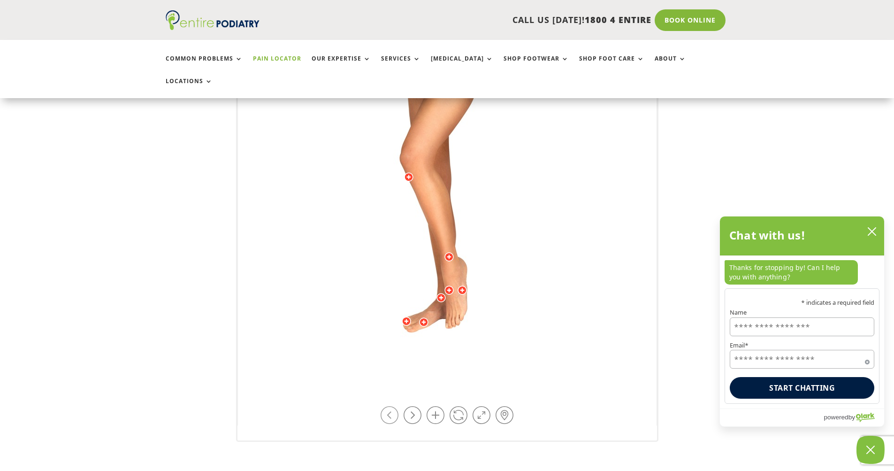
click at [395, 406] on link at bounding box center [390, 415] width 18 height 18
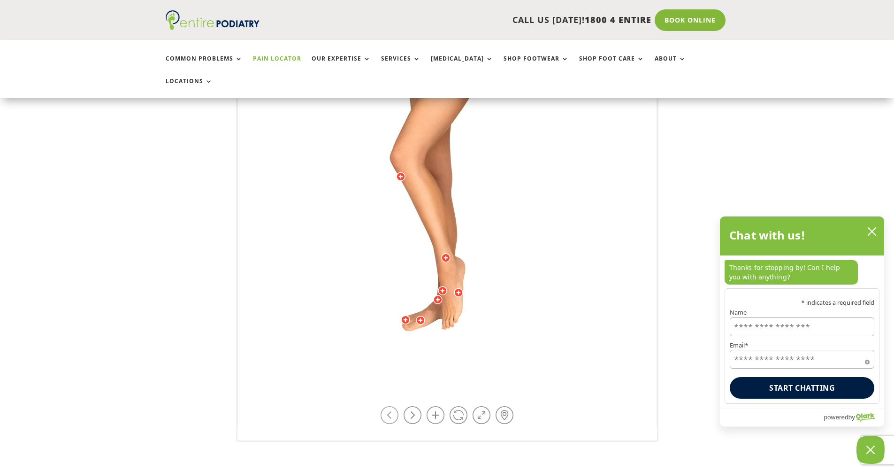
click at [395, 406] on link at bounding box center [390, 415] width 18 height 18
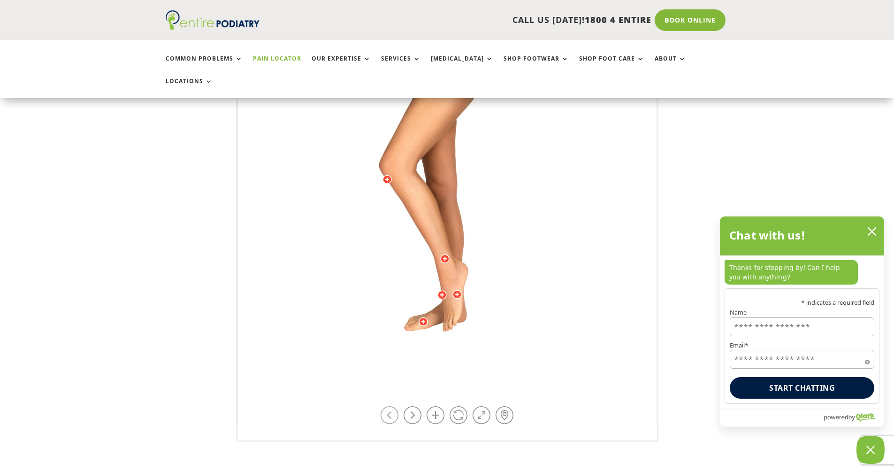
click at [395, 406] on link at bounding box center [390, 415] width 18 height 18
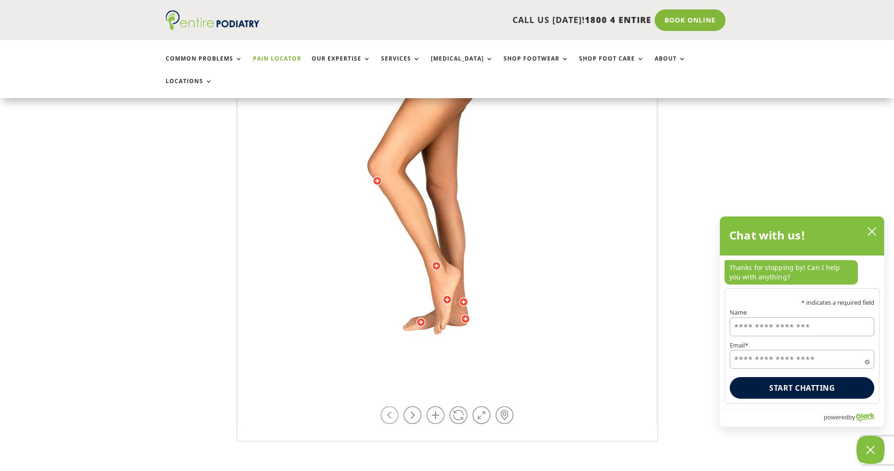
click at [395, 406] on link at bounding box center [390, 415] width 18 height 18
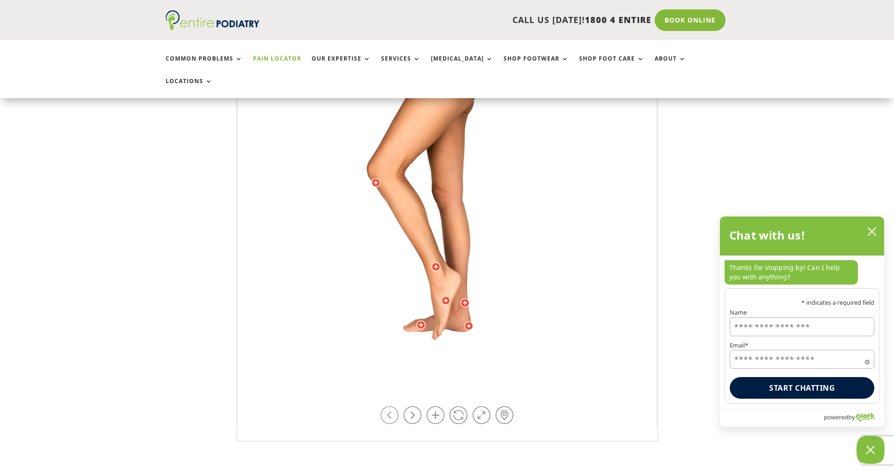
click at [395, 406] on link at bounding box center [390, 415] width 18 height 18
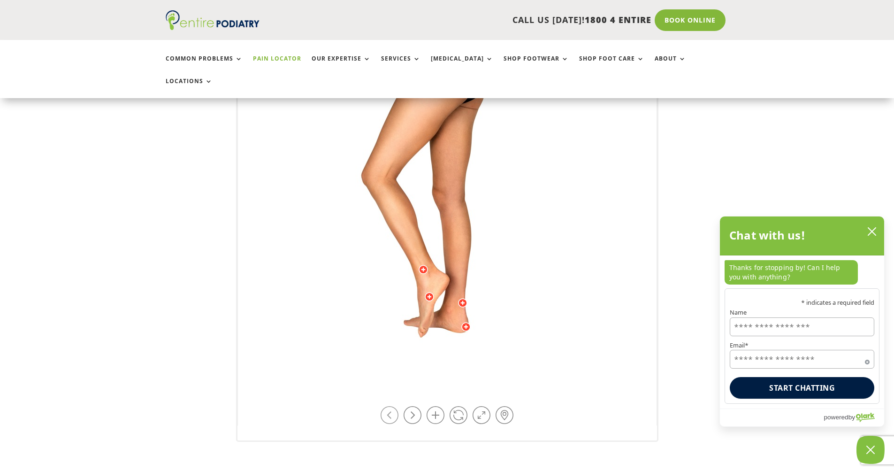
click at [395, 406] on link at bounding box center [390, 415] width 18 height 18
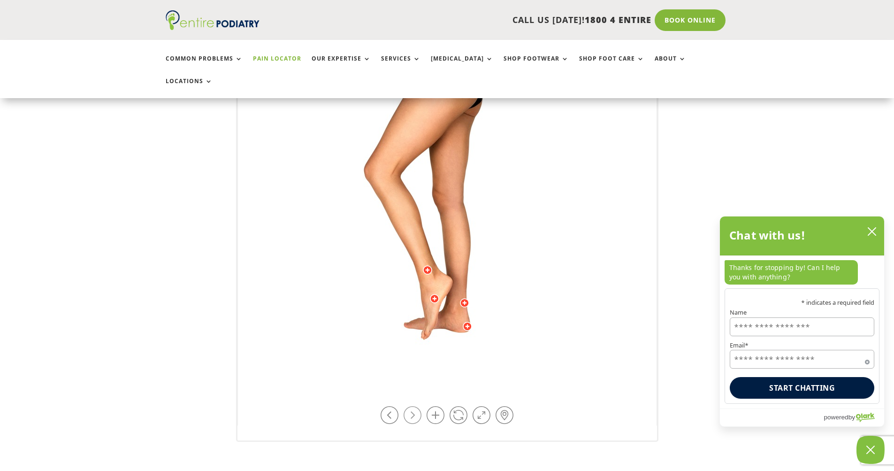
click at [411, 406] on link at bounding box center [413, 415] width 18 height 18
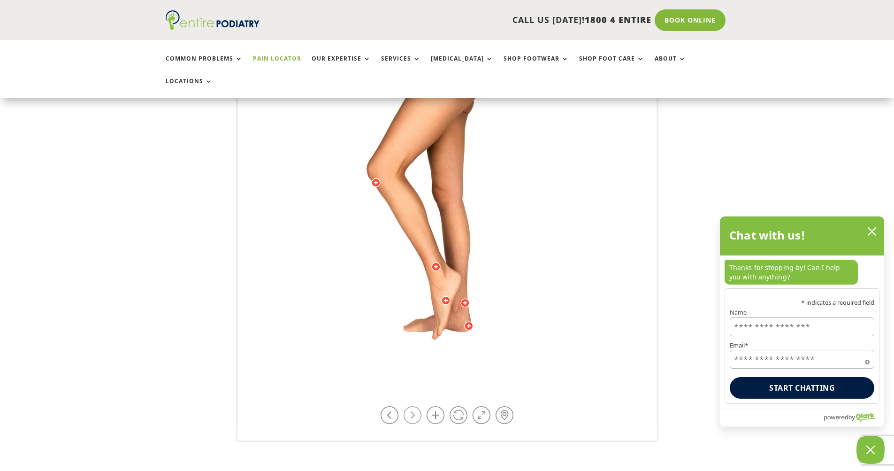
click at [411, 406] on link at bounding box center [413, 415] width 18 height 18
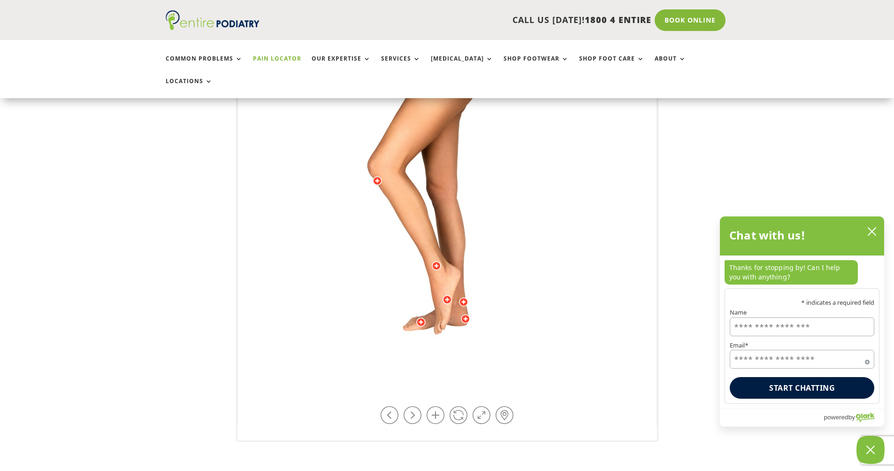
drag, startPoint x: 380, startPoint y: 151, endPoint x: 376, endPoint y: 163, distance: 12.8
click at [380, 154] on div "Outside of midfoot Subluxed Cuboid Tarsal Coalitions Lateral Column Overload Re…" at bounding box center [447, 194] width 419 height 464
click at [381, 176] on div at bounding box center [377, 180] width 9 height 9
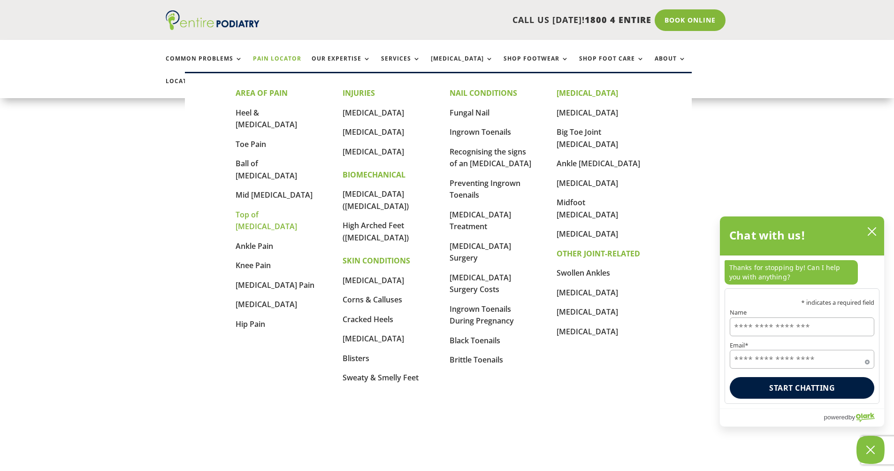
click at [275, 209] on link "Top of [MEDICAL_DATA]" at bounding box center [266, 220] width 61 height 23
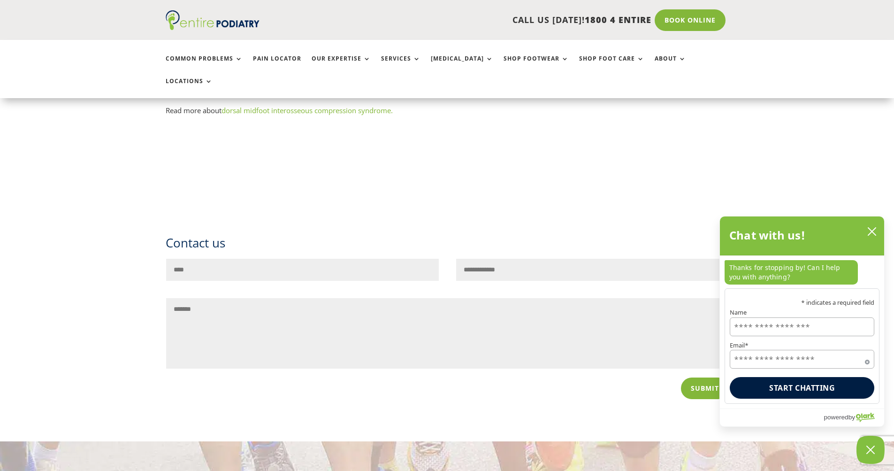
scroll to position [1690, 0]
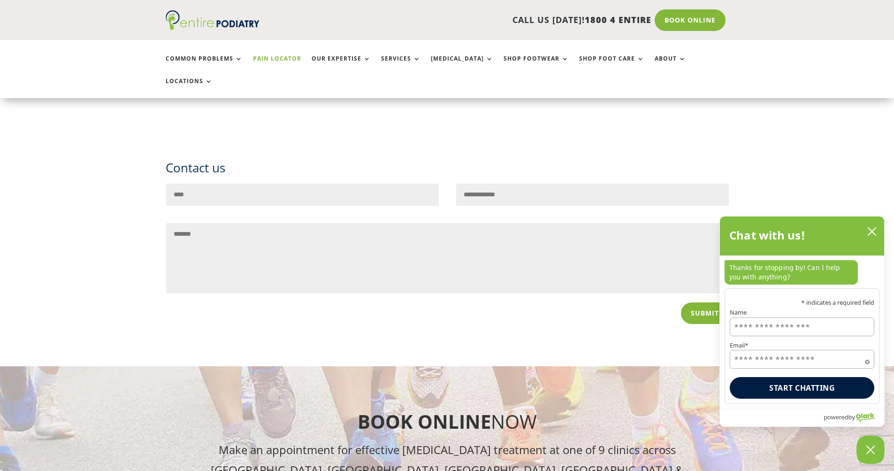
click at [265, 57] on link "Pain Locator" at bounding box center [277, 65] width 48 height 20
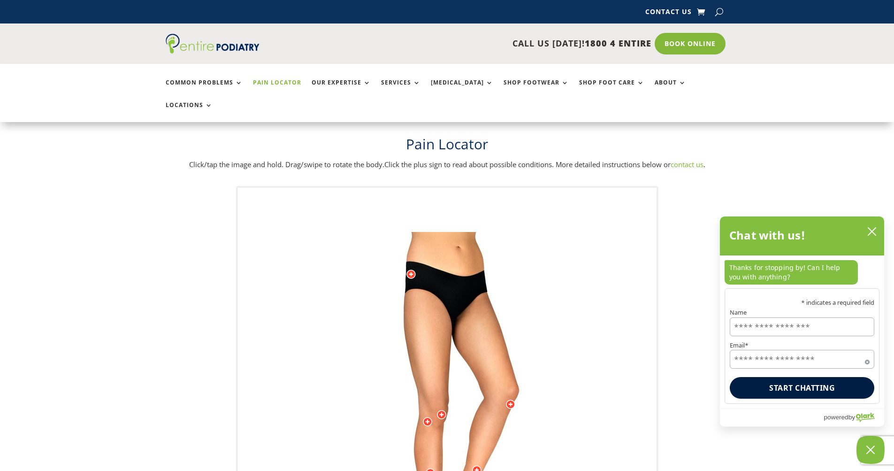
drag, startPoint x: 254, startPoint y: 395, endPoint x: 225, endPoint y: 343, distance: 60.3
click at [225, 343] on div "Licensed to Lee-Archer Arts & Media Powered by WebRotate 360 ©" at bounding box center [447, 426] width 894 height 481
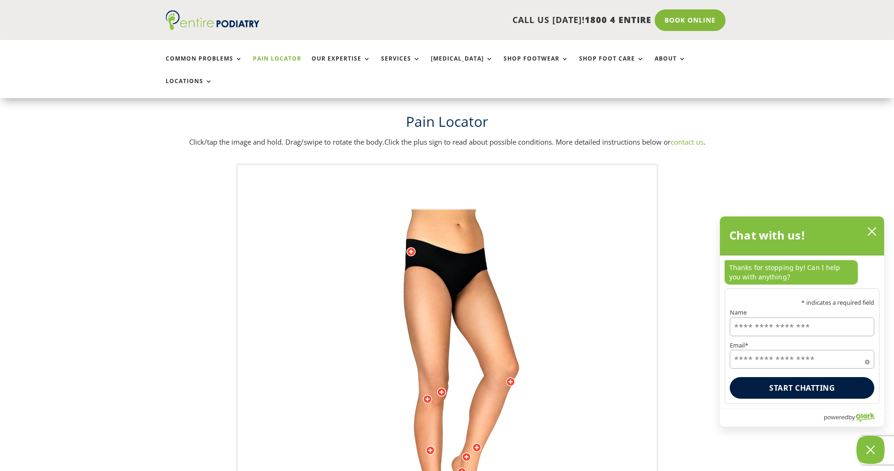
scroll to position [150, 0]
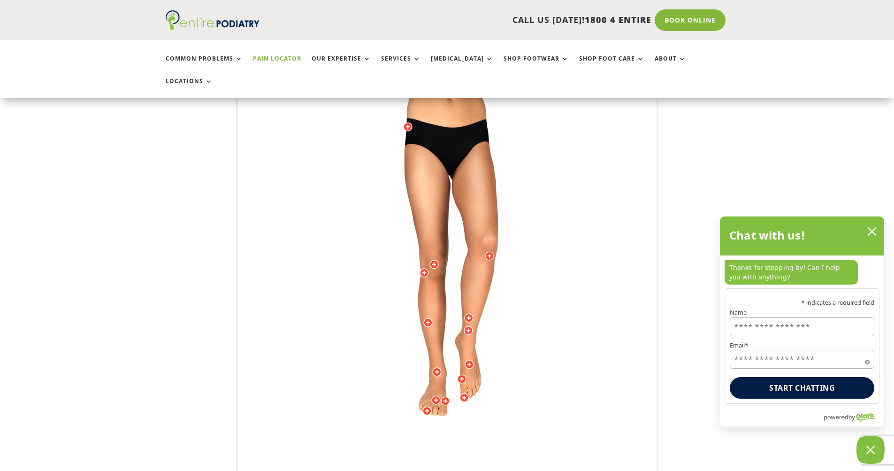
drag, startPoint x: 451, startPoint y: 268, endPoint x: 437, endPoint y: 270, distance: 14.3
click at [437, 270] on img at bounding box center [447, 270] width 259 height 376
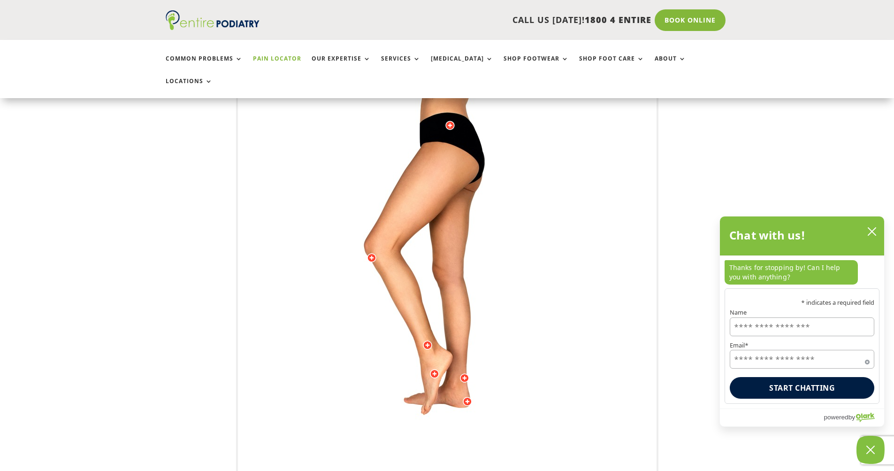
drag, startPoint x: 435, startPoint y: 262, endPoint x: 424, endPoint y: 262, distance: 11.3
click at [424, 262] on img at bounding box center [447, 270] width 259 height 376
click at [370, 253] on div at bounding box center [371, 257] width 9 height 9
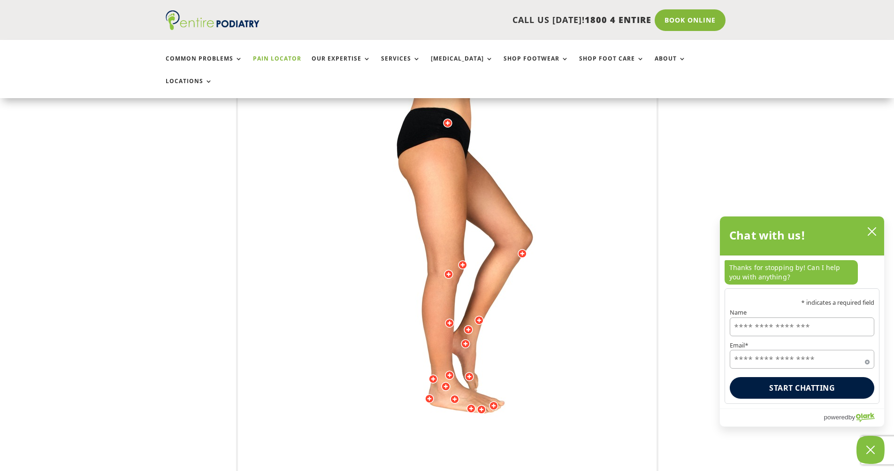
drag, startPoint x: 353, startPoint y: 274, endPoint x: 397, endPoint y: 288, distance: 46.8
click at [397, 288] on img at bounding box center [447, 270] width 259 height 376
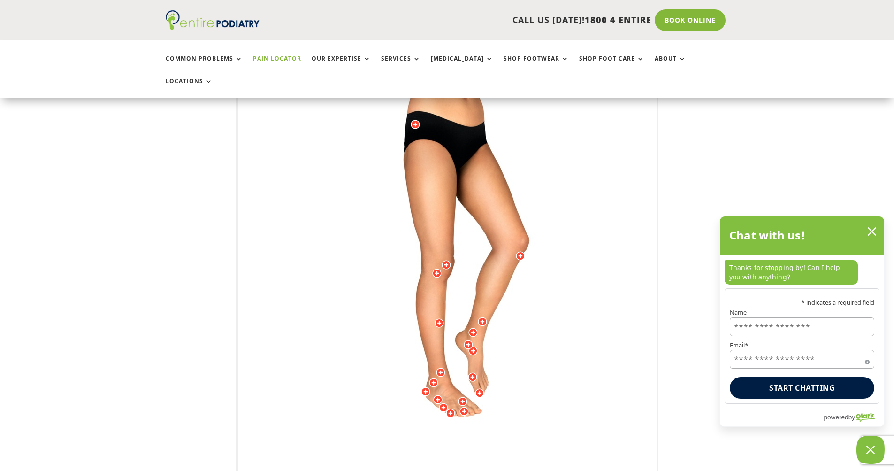
drag, startPoint x: 416, startPoint y: 272, endPoint x: 407, endPoint y: 272, distance: 9.9
click at [407, 272] on img at bounding box center [447, 270] width 259 height 376
click at [438, 269] on div at bounding box center [436, 273] width 9 height 9
click at [521, 251] on div at bounding box center [520, 255] width 9 height 9
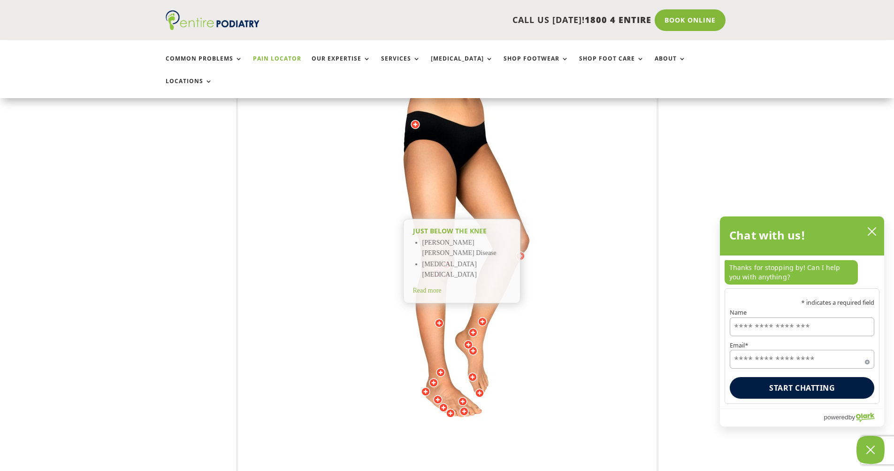
drag, startPoint x: 343, startPoint y: 246, endPoint x: 352, endPoint y: 246, distance: 8.9
click at [344, 246] on img at bounding box center [447, 270] width 259 height 376
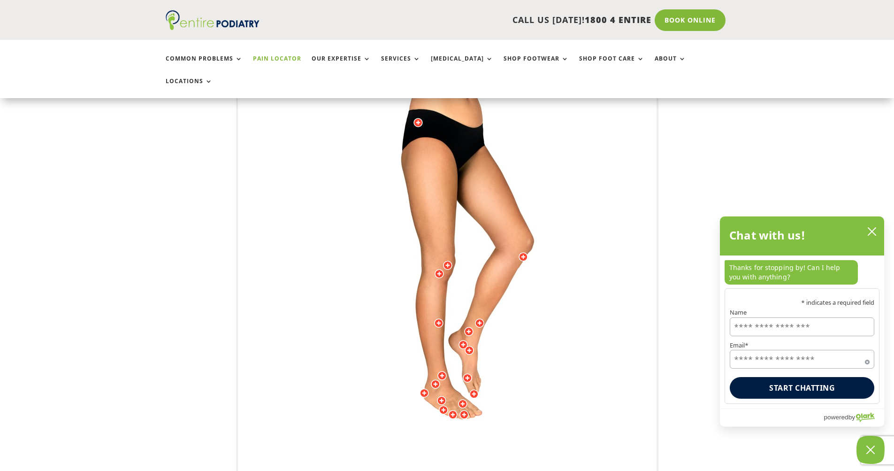
click at [442, 269] on div at bounding box center [439, 273] width 9 height 9
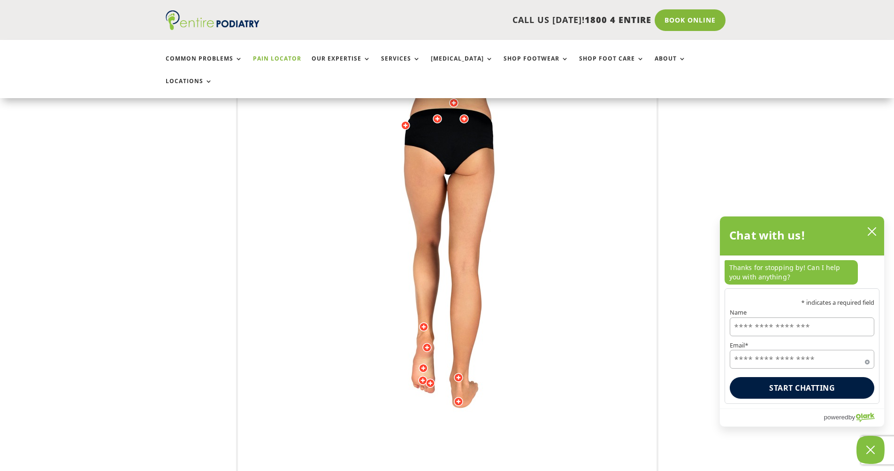
drag, startPoint x: 458, startPoint y: 261, endPoint x: 438, endPoint y: 263, distance: 20.3
click at [438, 263] on img at bounding box center [447, 270] width 259 height 376
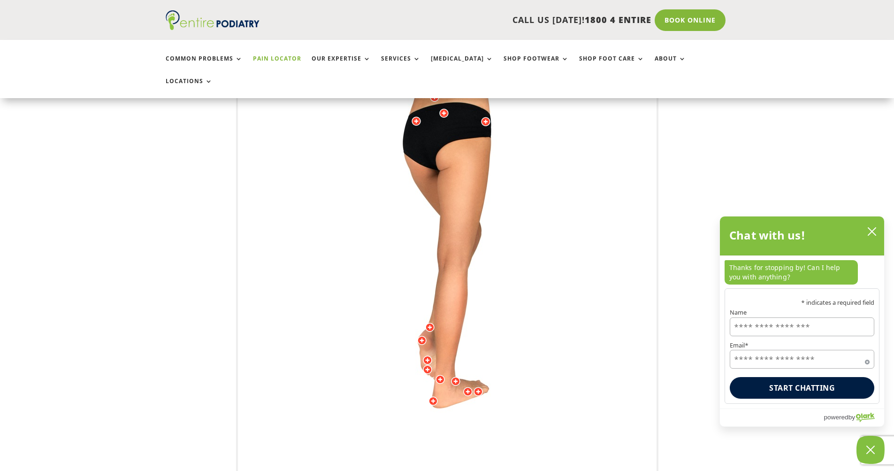
drag, startPoint x: 368, startPoint y: 209, endPoint x: 381, endPoint y: 259, distance: 51.6
click at [382, 259] on img at bounding box center [447, 270] width 259 height 376
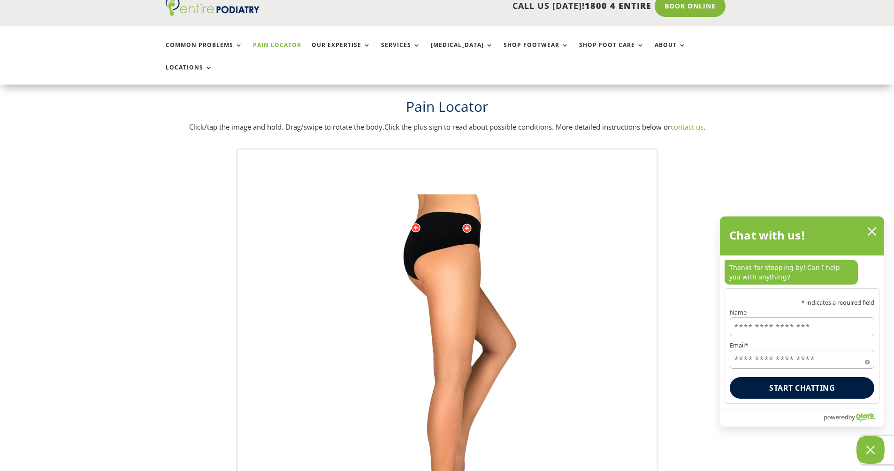
scroll to position [0, 0]
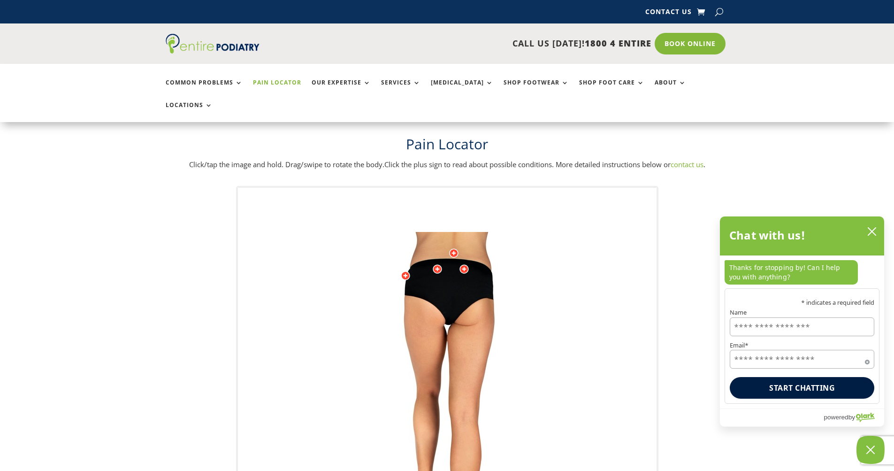
drag, startPoint x: 354, startPoint y: 270, endPoint x: 370, endPoint y: 277, distance: 17.0
click at [370, 277] on img at bounding box center [447, 420] width 259 height 376
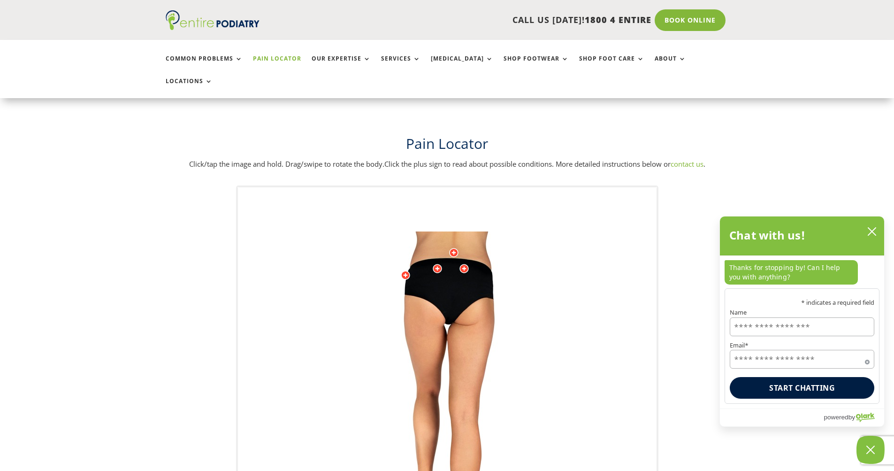
scroll to position [150, 0]
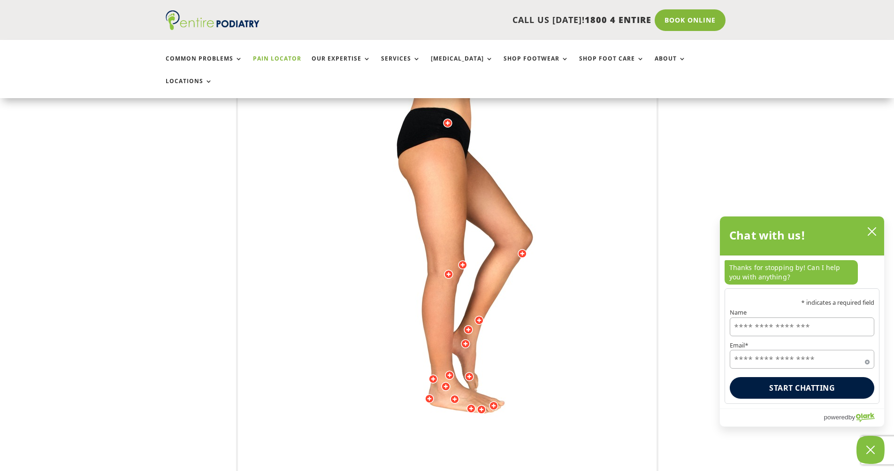
drag, startPoint x: 377, startPoint y: 352, endPoint x: 369, endPoint y: 352, distance: 7.5
click at [369, 352] on img at bounding box center [447, 270] width 259 height 376
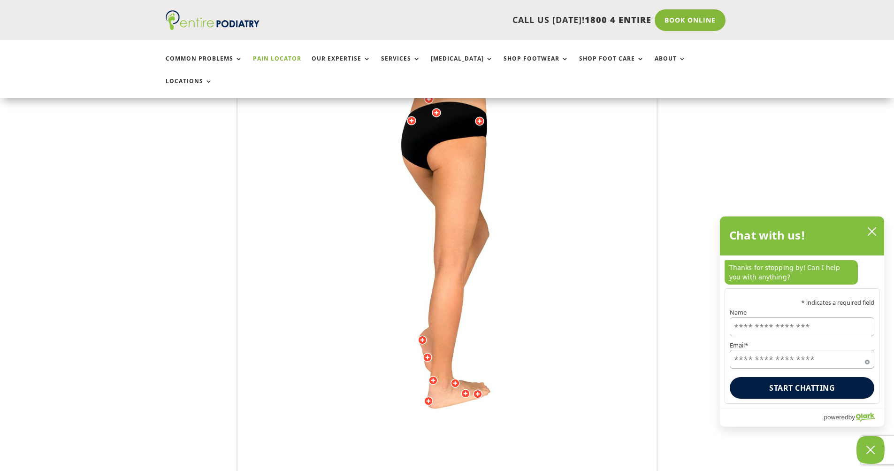
click at [450, 416] on img at bounding box center [447, 270] width 259 height 376
click at [457, 378] on div at bounding box center [455, 382] width 9 height 9
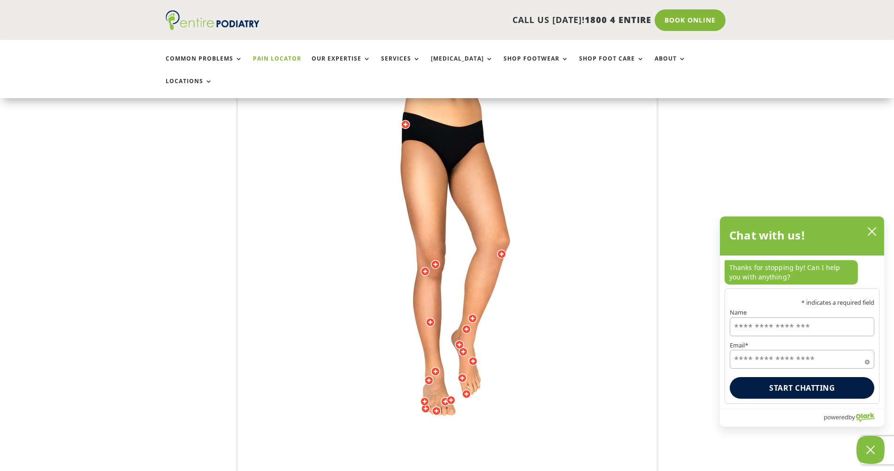
drag, startPoint x: 375, startPoint y: 356, endPoint x: 365, endPoint y: 358, distance: 10.4
click at [365, 358] on img at bounding box center [447, 270] width 259 height 376
click at [434, 367] on div at bounding box center [435, 371] width 9 height 9
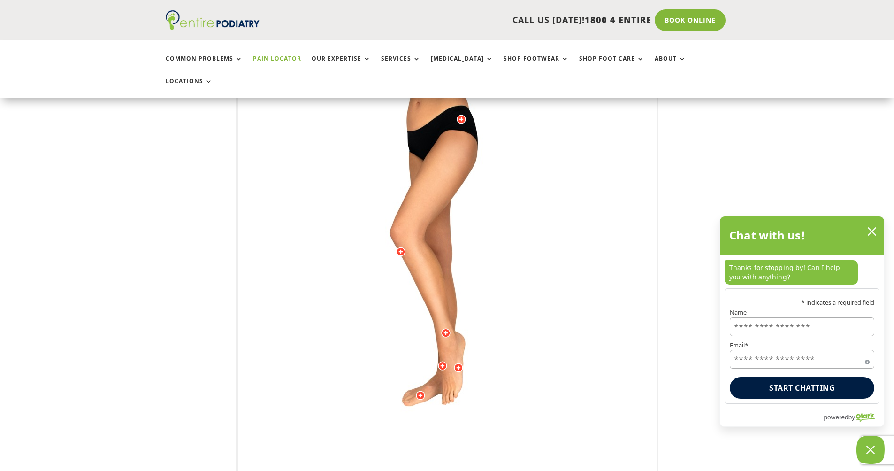
drag, startPoint x: 469, startPoint y: 361, endPoint x: 463, endPoint y: 364, distance: 6.3
click at [463, 364] on img at bounding box center [447, 270] width 259 height 376
click at [460, 363] on div at bounding box center [458, 367] width 9 height 9
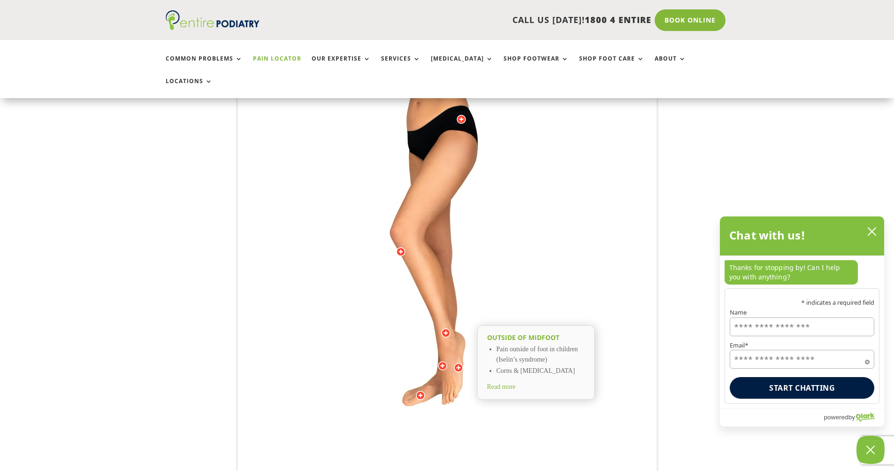
click at [444, 328] on div at bounding box center [445, 332] width 9 height 9
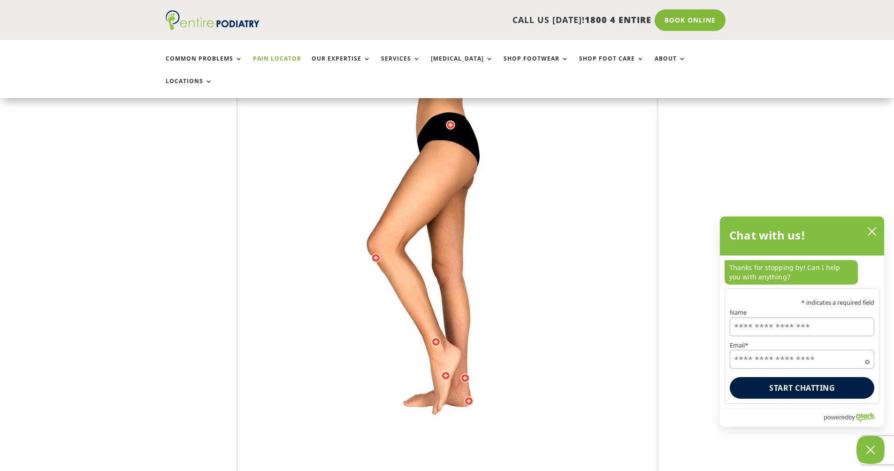
click at [315, 305] on div "Just below the knee Osgood Schlatter’s Disease Patella Tendinopathy Read more O…" at bounding box center [447, 270] width 419 height 464
click at [445, 371] on div at bounding box center [445, 375] width 9 height 9
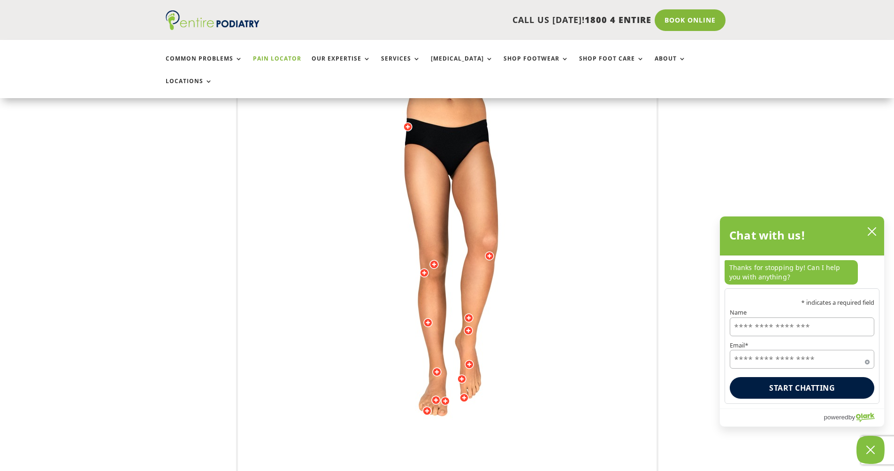
drag, startPoint x: 358, startPoint y: 332, endPoint x: 372, endPoint y: 333, distance: 14.6
click at [372, 333] on img at bounding box center [447, 270] width 259 height 376
click at [437, 395] on div at bounding box center [435, 399] width 9 height 9
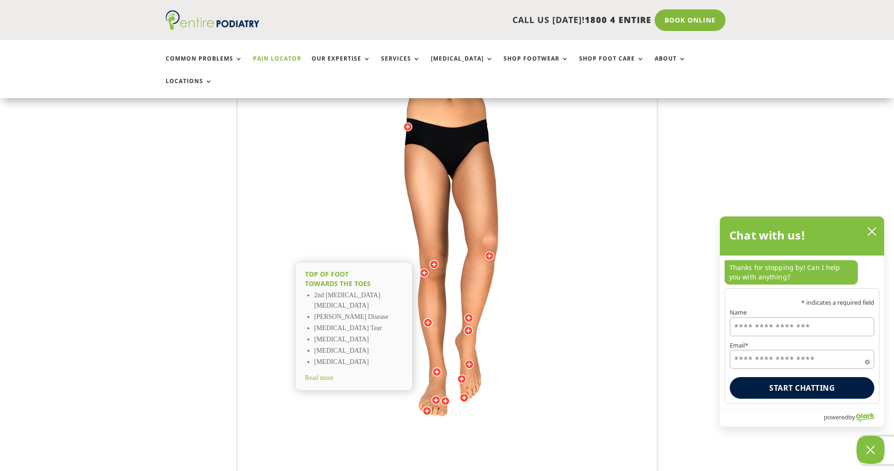
click at [468, 360] on div at bounding box center [469, 364] width 9 height 9
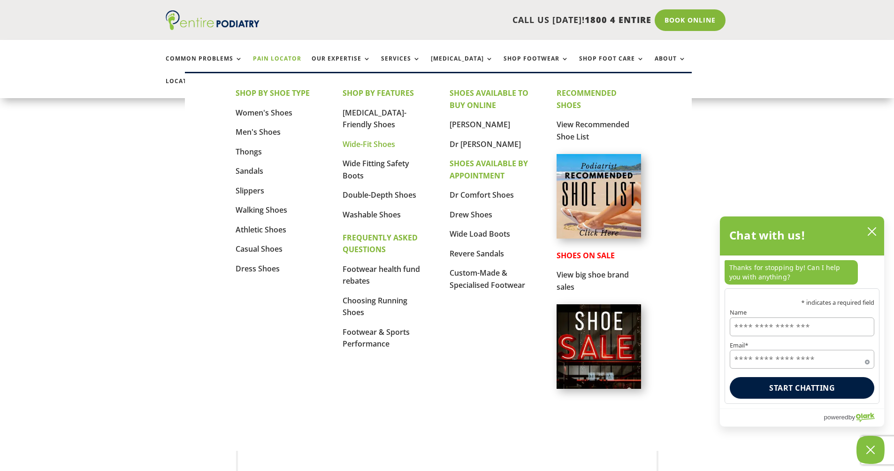
click at [366, 142] on link "Wide-Fit Shoes" at bounding box center [369, 144] width 53 height 10
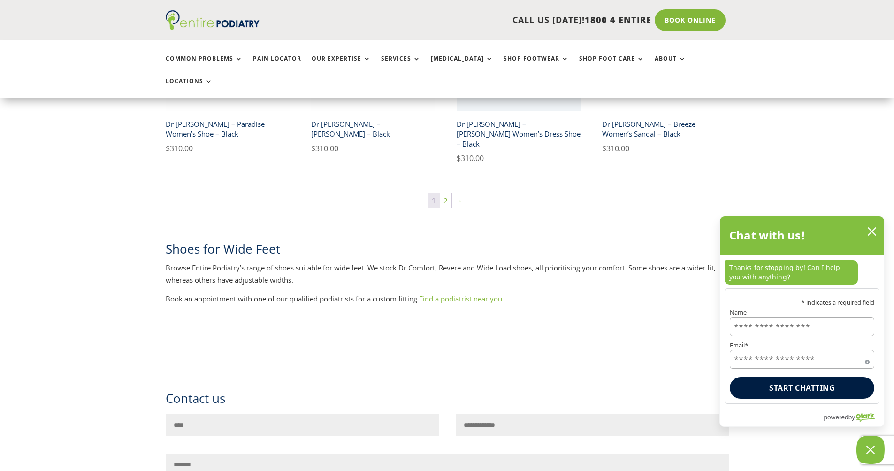
scroll to position [1540, 0]
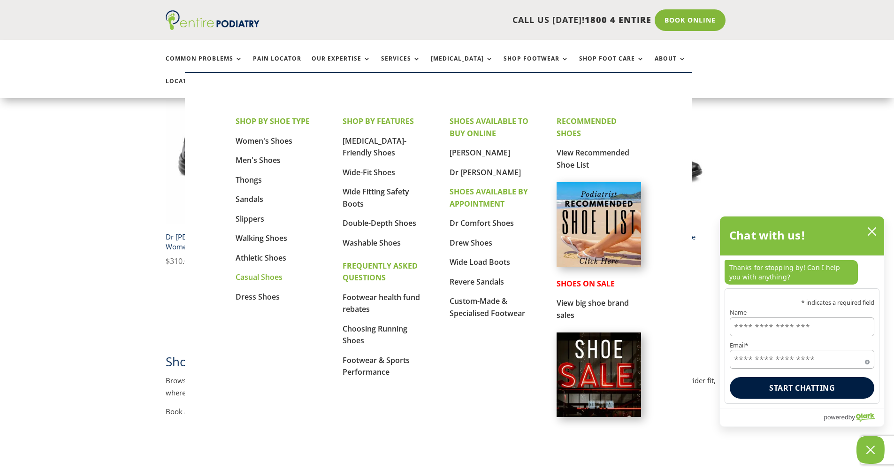
click at [265, 276] on link "Casual Shoes" at bounding box center [259, 277] width 47 height 10
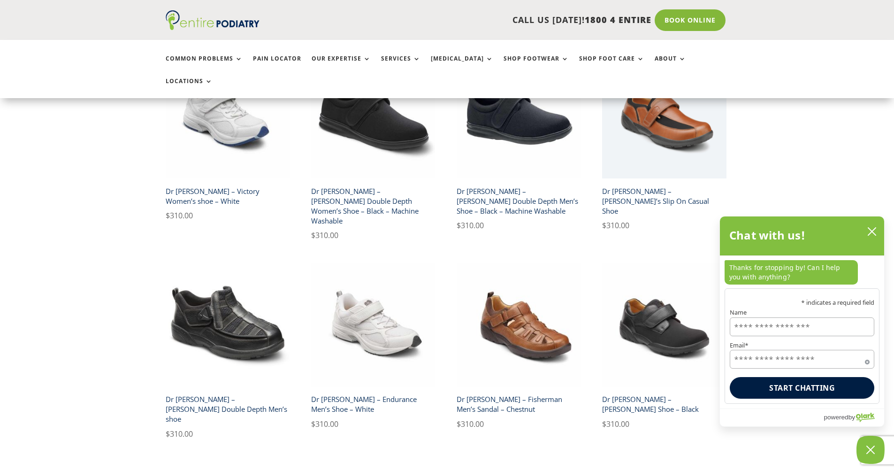
scroll to position [1127, 0]
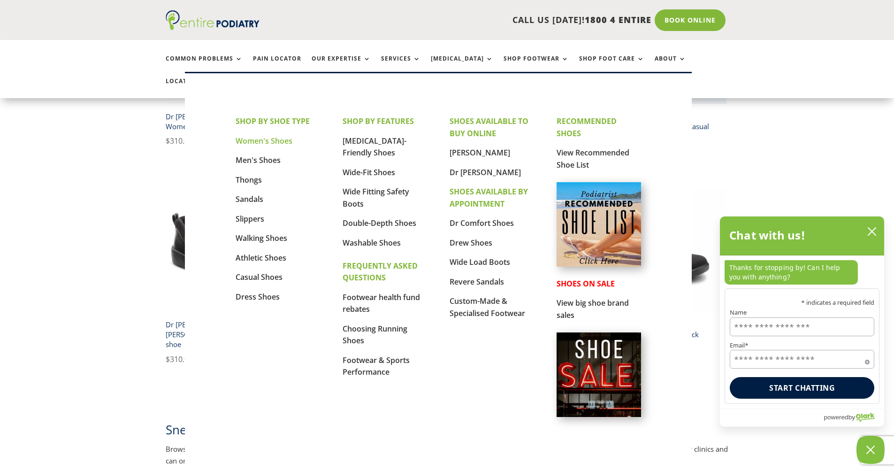
click at [261, 142] on link "Women's Shoes" at bounding box center [264, 141] width 57 height 10
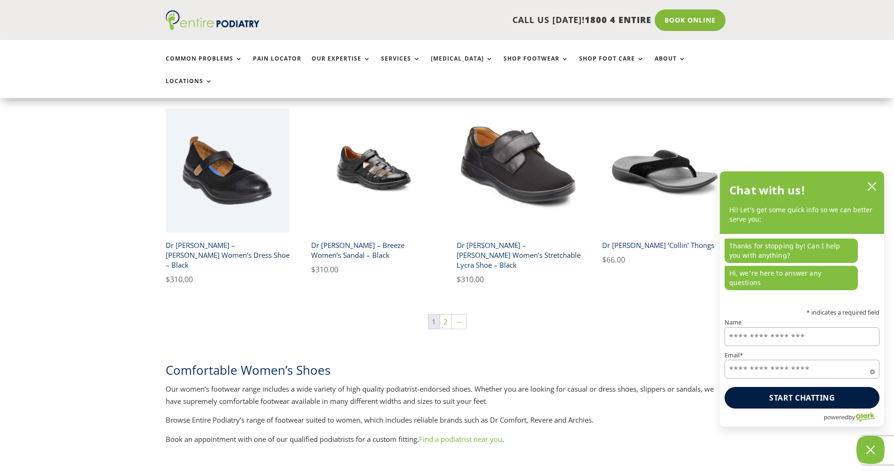
scroll to position [1577, 0]
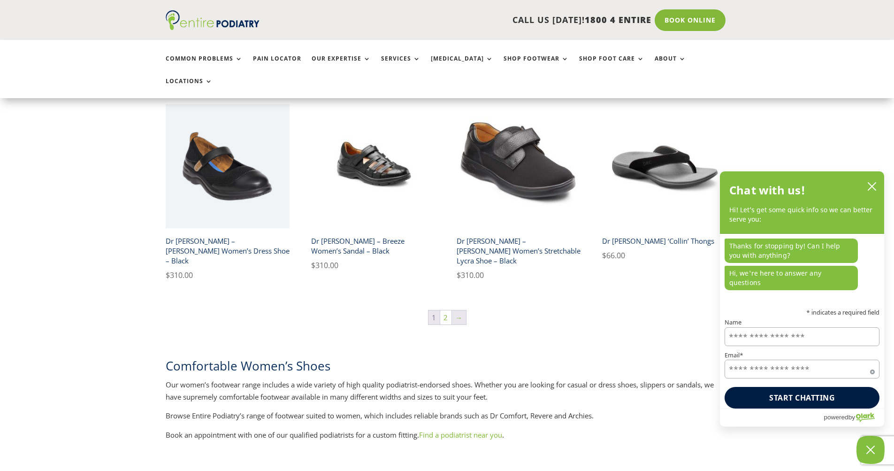
click at [459, 310] on link "→" at bounding box center [459, 317] width 14 height 14
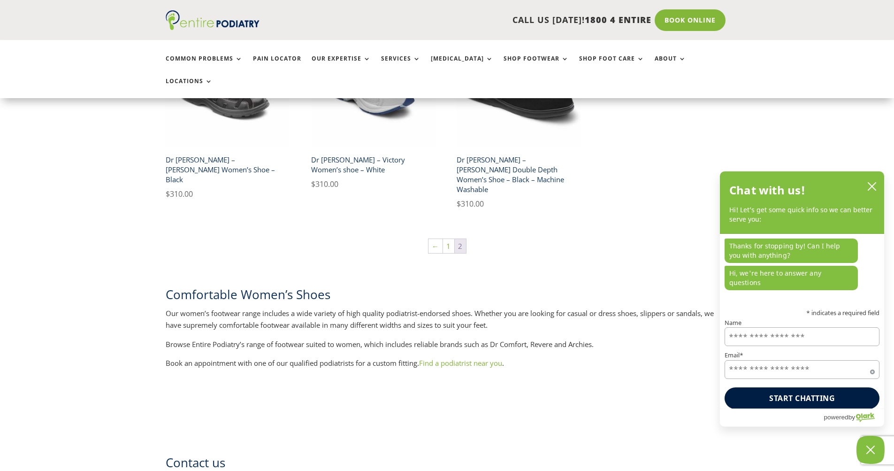
scroll to position [376, 0]
